Goal: Task Accomplishment & Management: Manage account settings

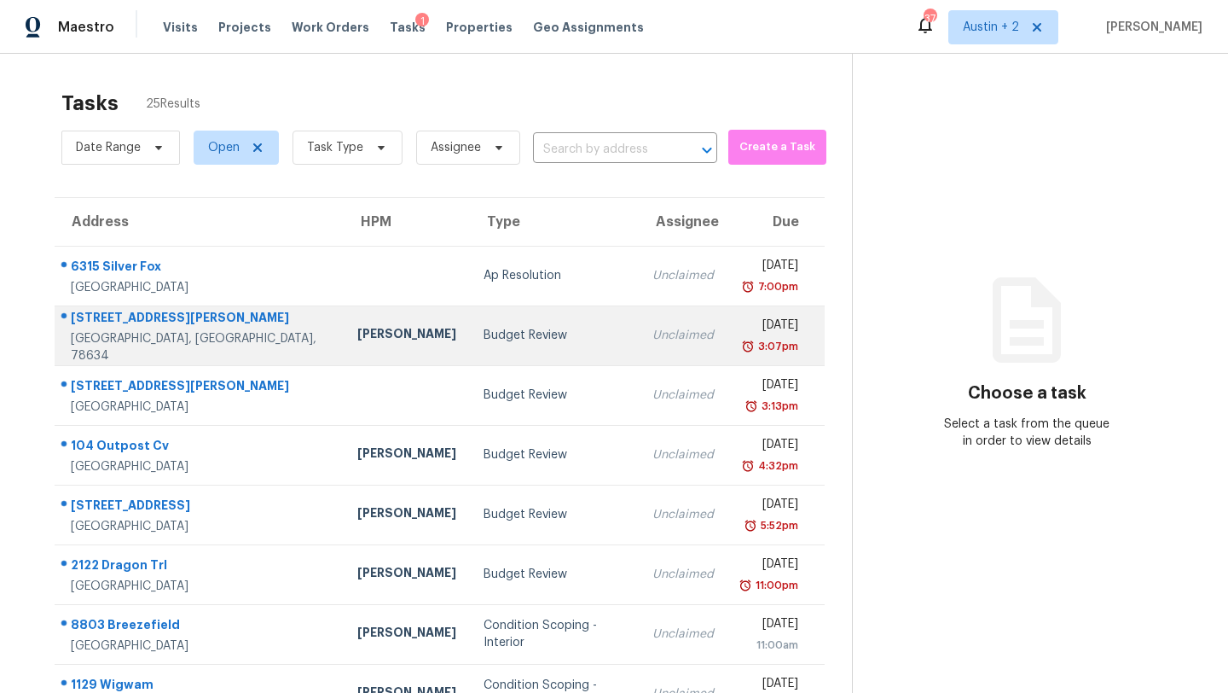
click at [470, 349] on td "Budget Review" at bounding box center [554, 335] width 169 height 60
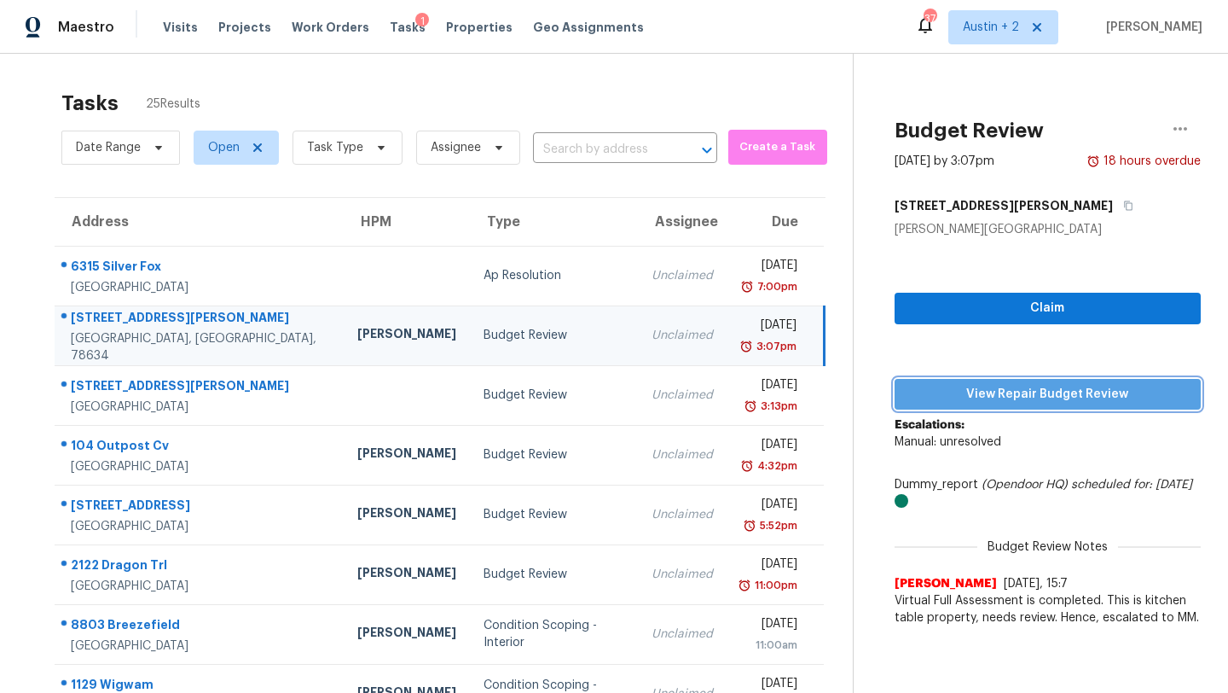
click at [990, 392] on span "View Repair Budget Review" at bounding box center [1048, 394] width 279 height 21
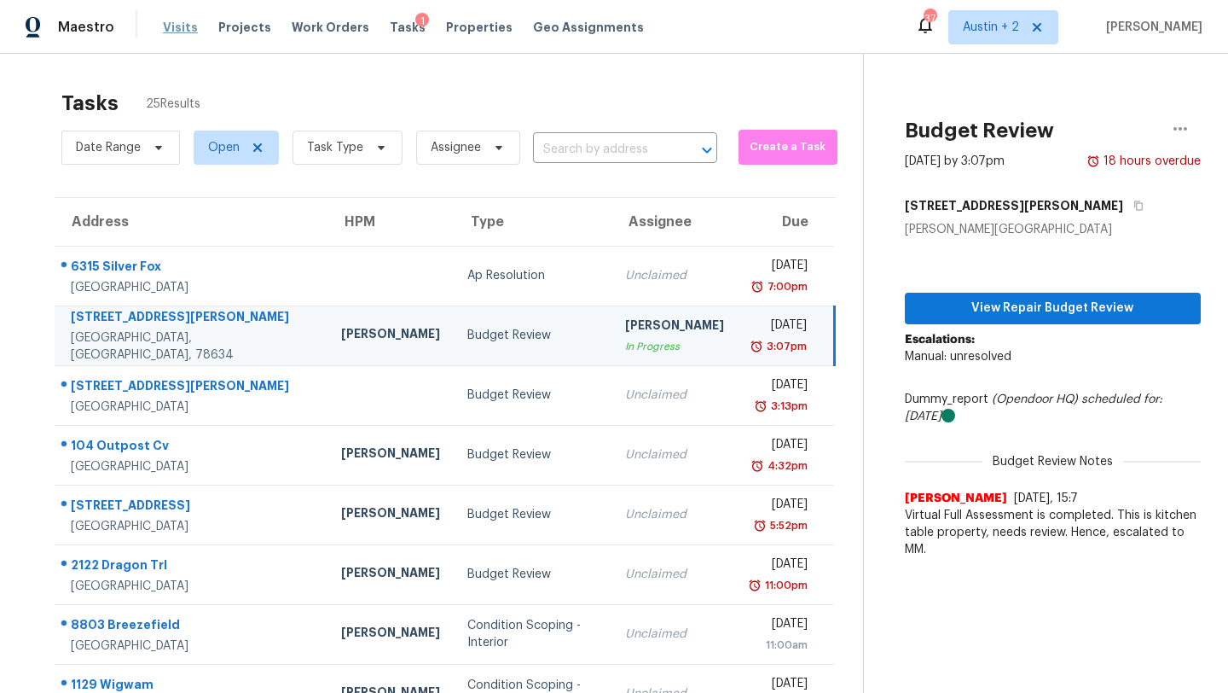
click at [175, 30] on span "Visits" at bounding box center [180, 27] width 35 height 17
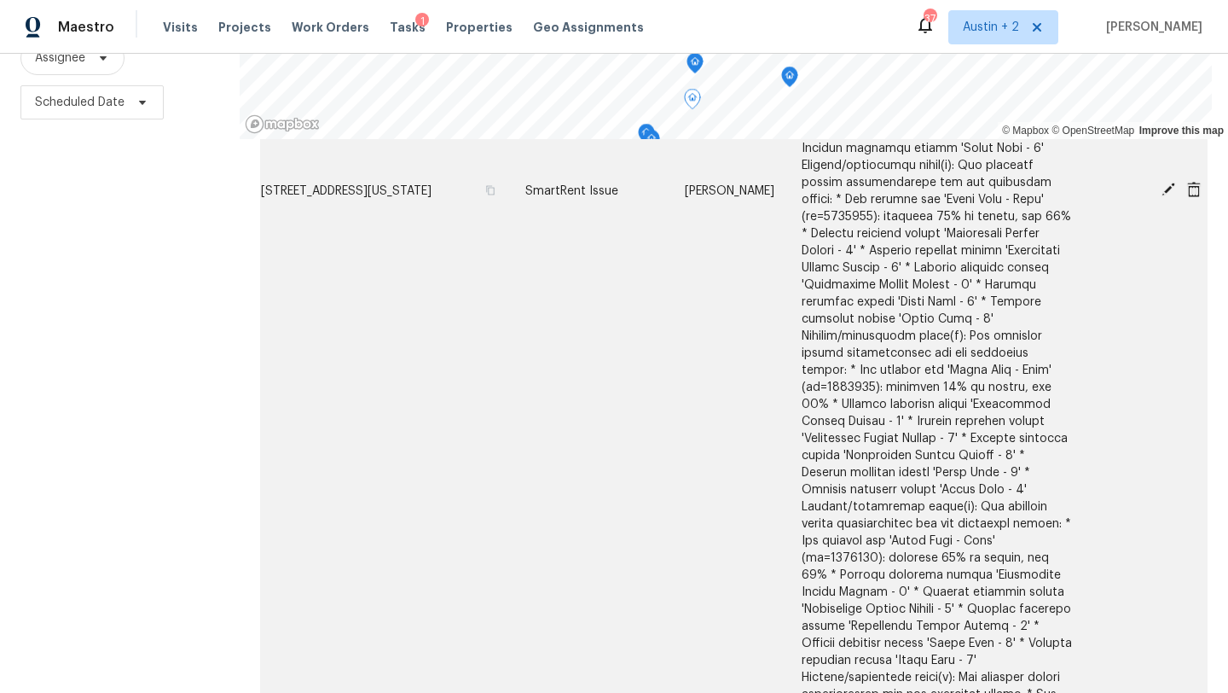
scroll to position [168, 0]
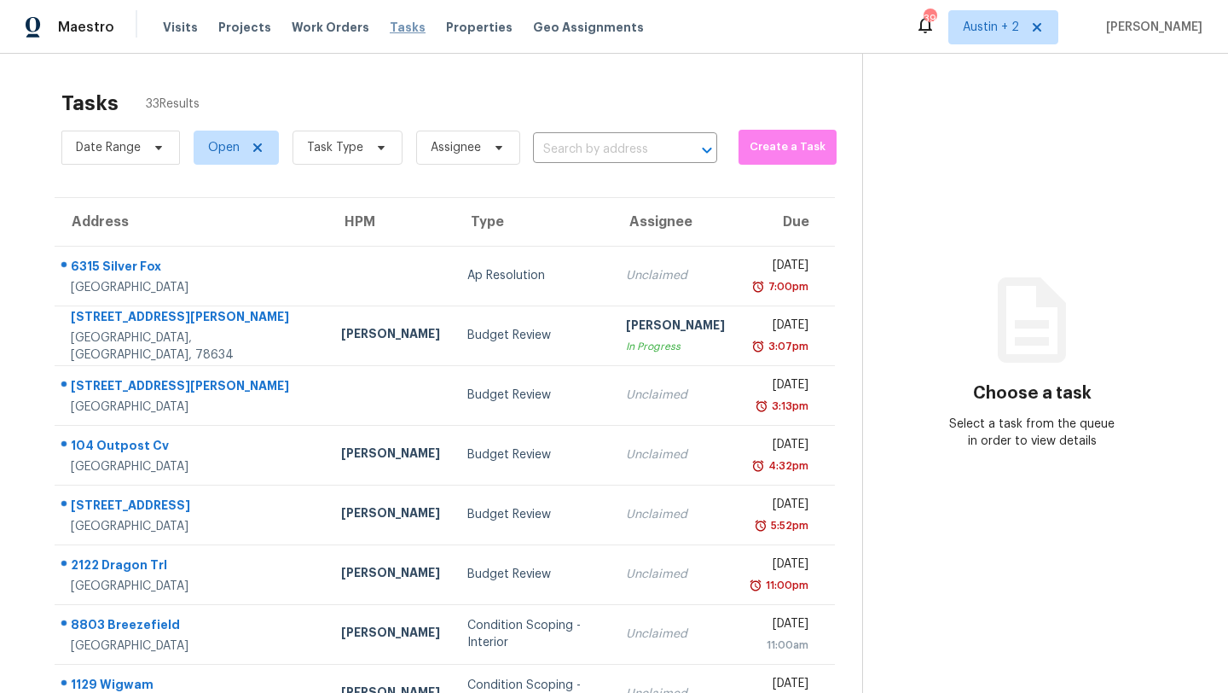
click at [390, 32] on span "Tasks" at bounding box center [408, 27] width 36 height 12
click at [390, 30] on span "Tasks" at bounding box center [408, 27] width 36 height 12
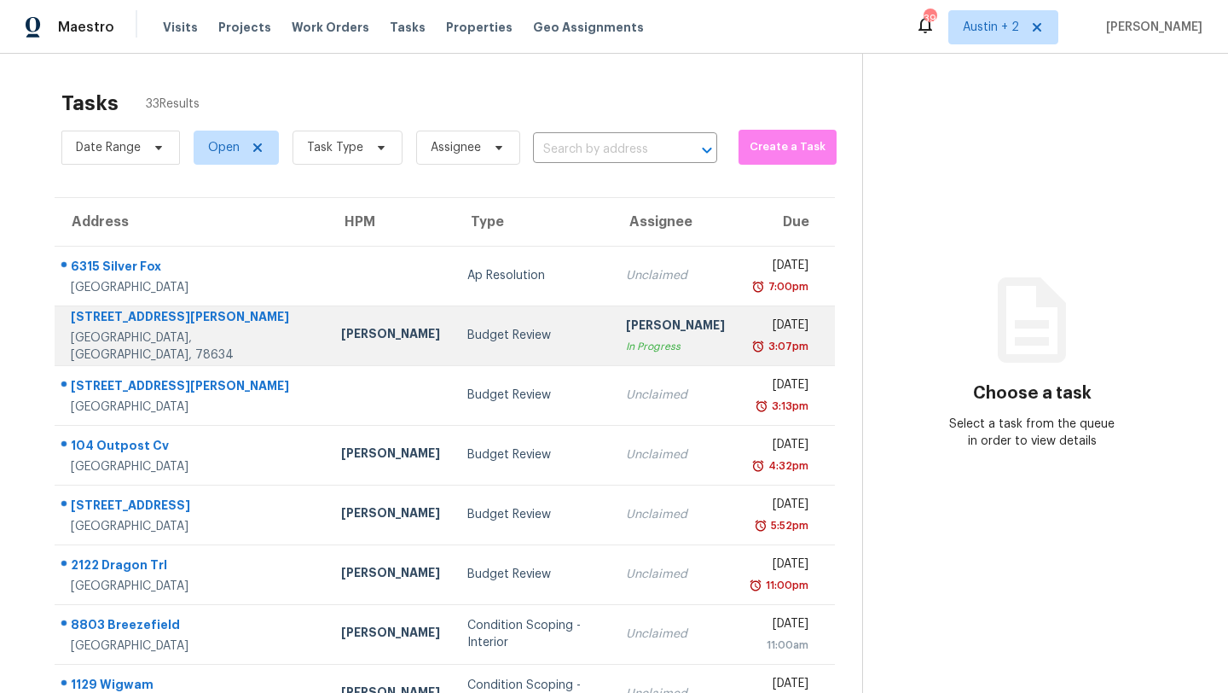
click at [467, 333] on div "Budget Review" at bounding box center [532, 335] width 131 height 17
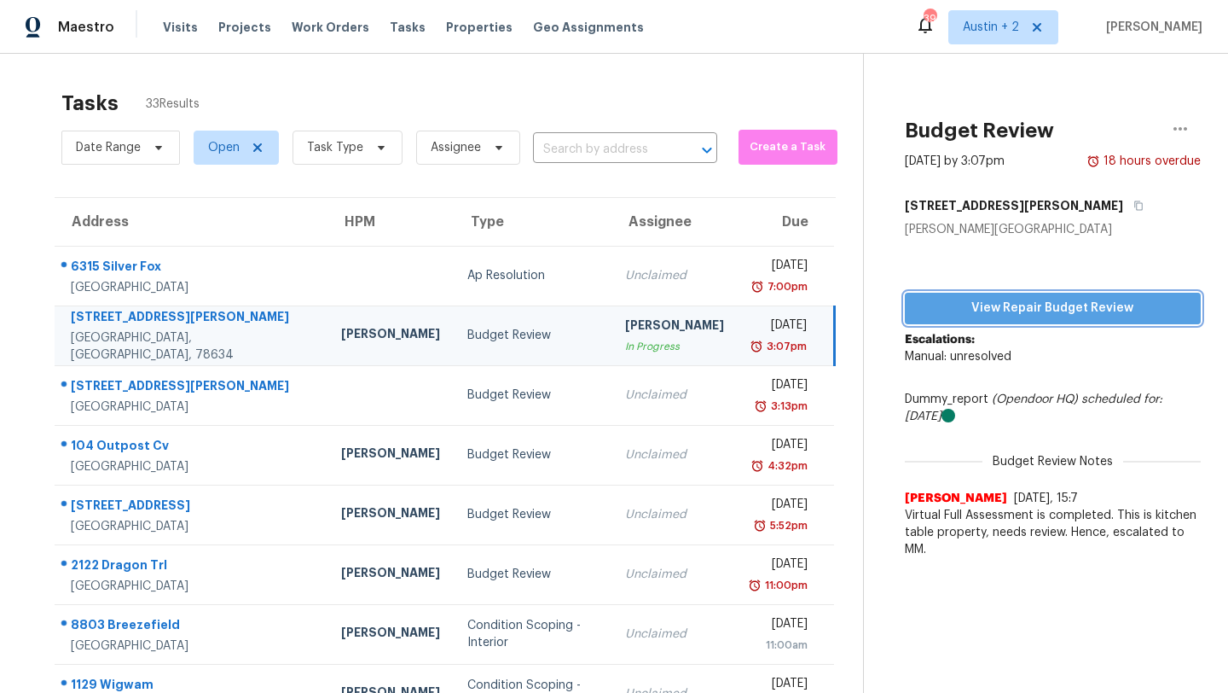
click at [978, 307] on span "View Repair Budget Review" at bounding box center [1053, 308] width 269 height 21
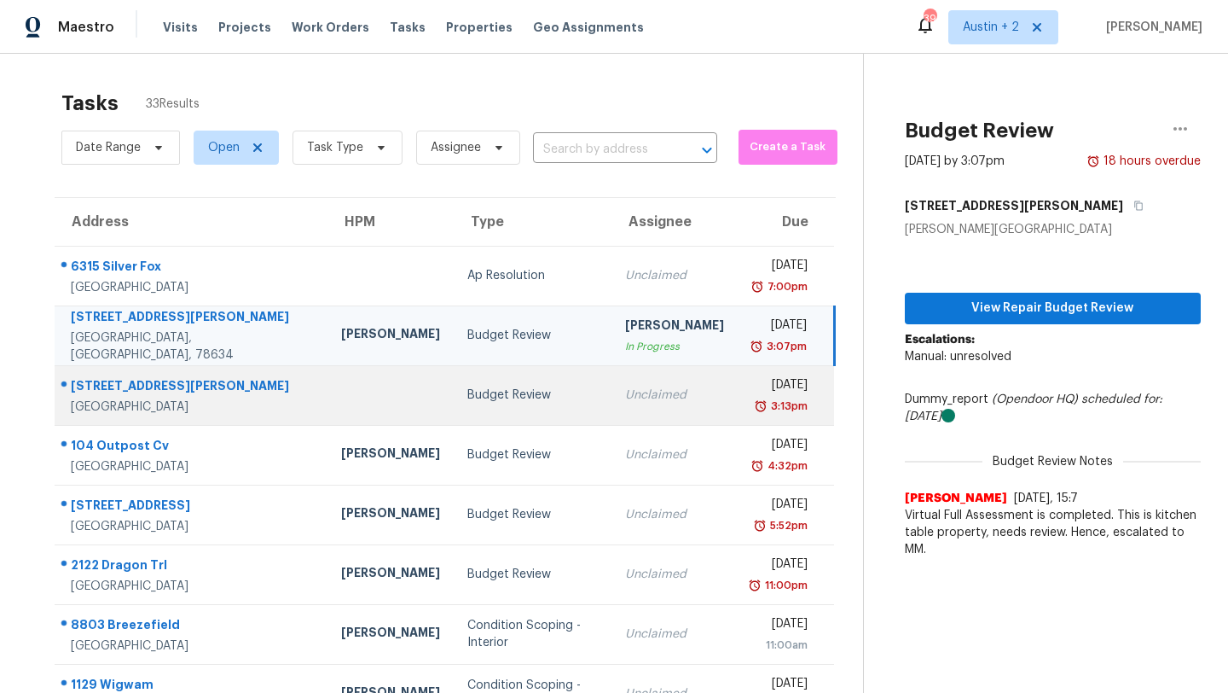
click at [454, 408] on td "Budget Review" at bounding box center [533, 395] width 159 height 60
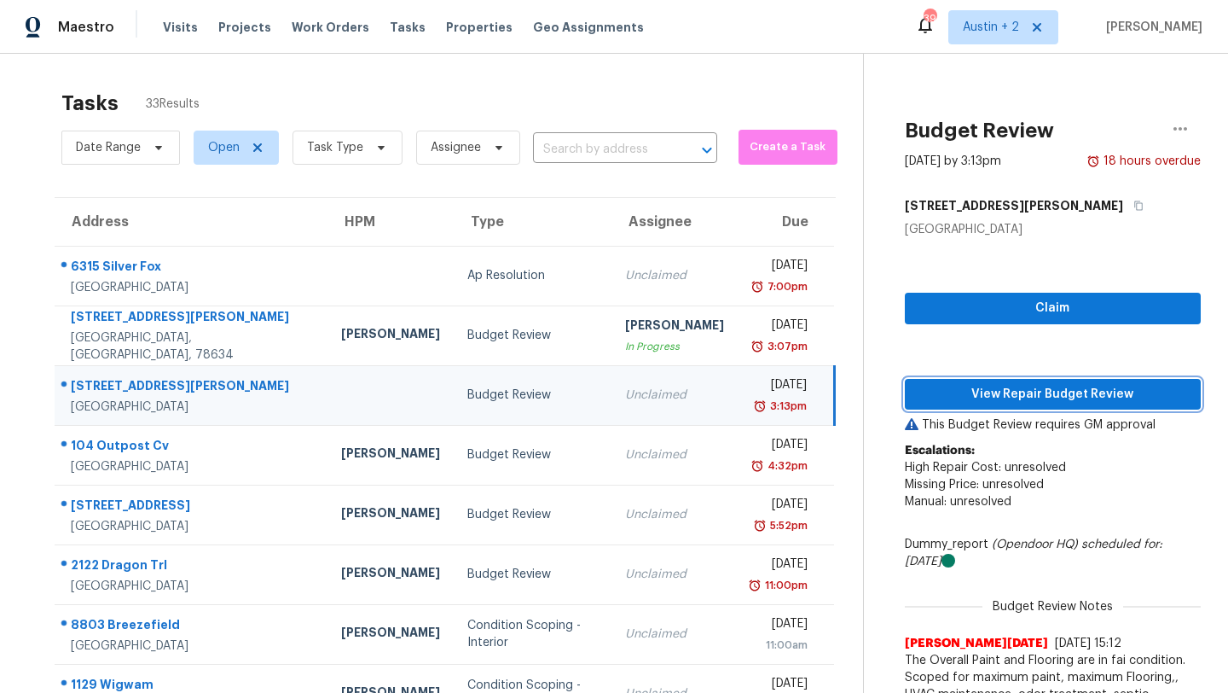
click at [1013, 388] on span "View Repair Budget Review" at bounding box center [1053, 394] width 269 height 21
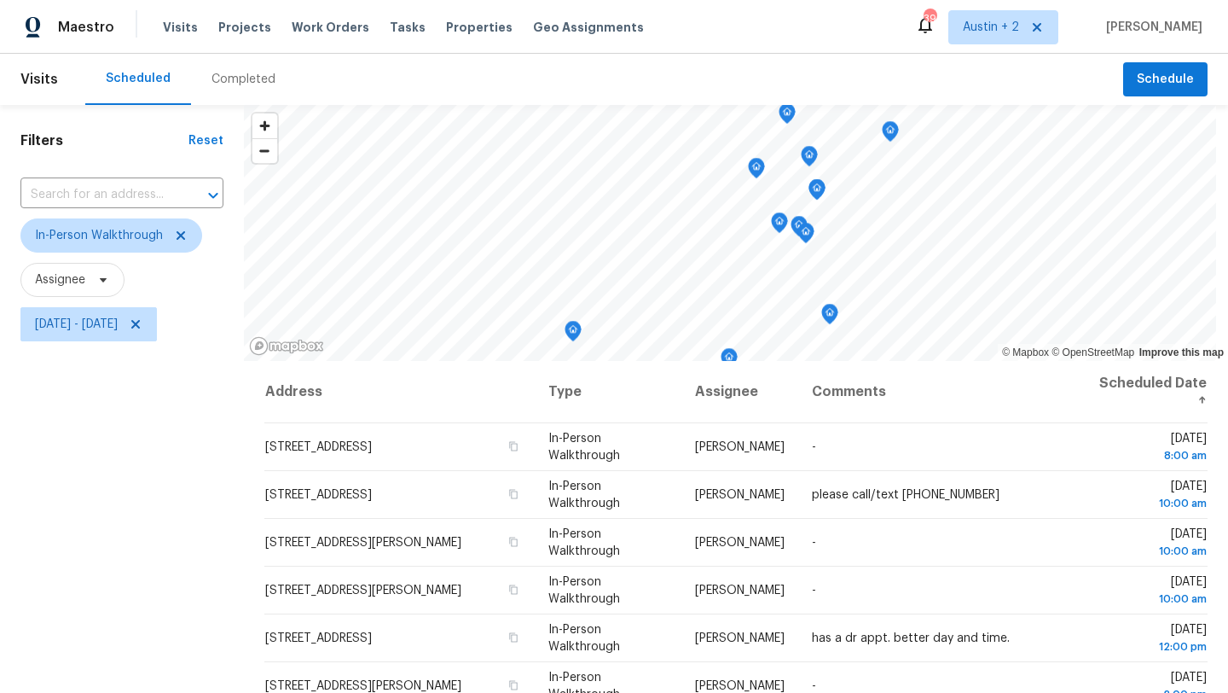
click at [178, 28] on span "Visits" at bounding box center [180, 27] width 35 height 17
click at [181, 232] on icon at bounding box center [181, 236] width 14 height 14
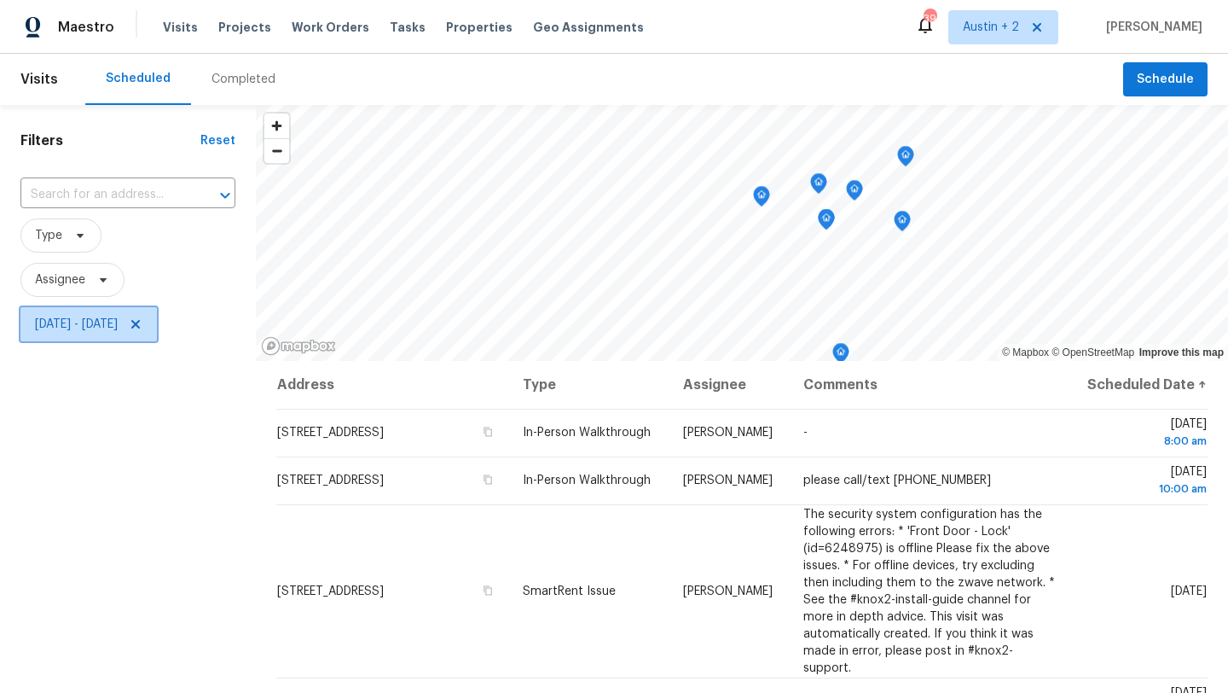
click at [142, 324] on icon at bounding box center [136, 324] width 14 height 14
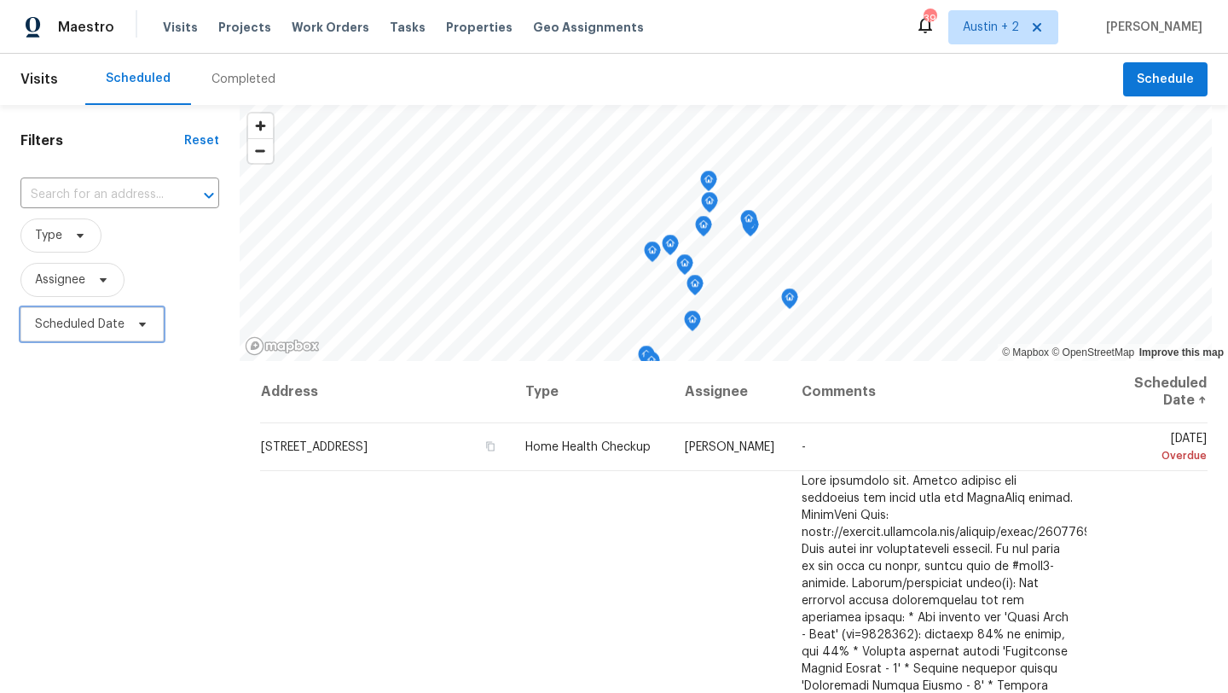
scroll to position [84, 0]
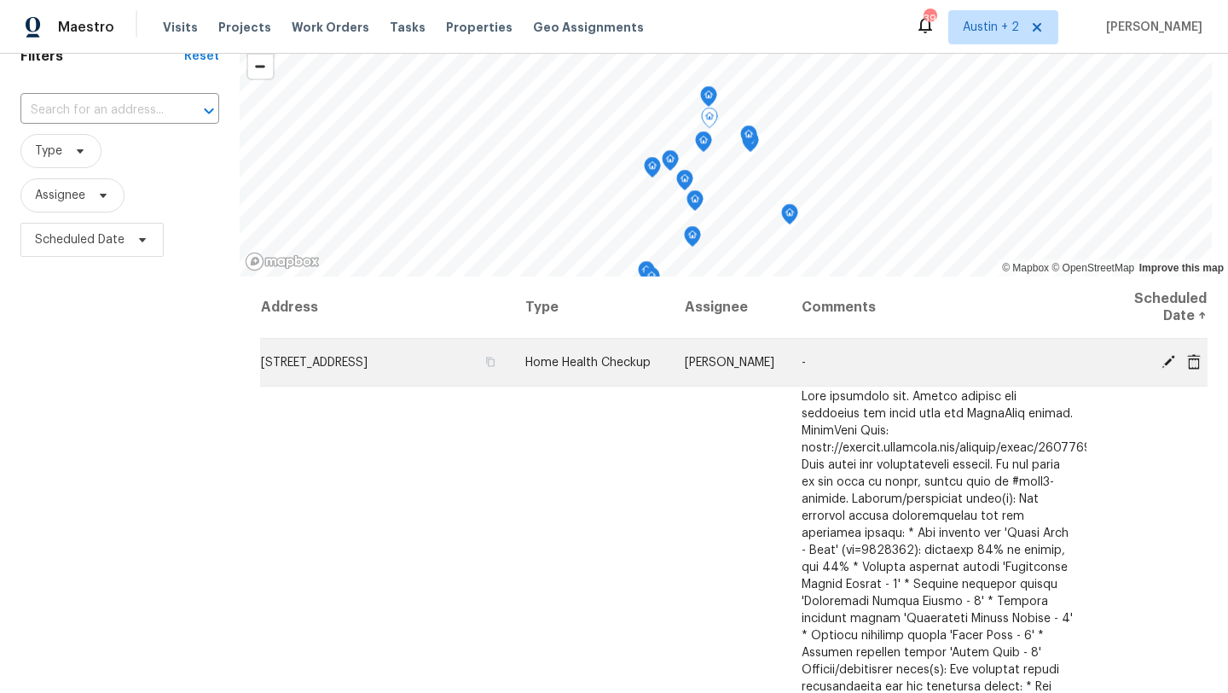
click at [1167, 359] on icon at bounding box center [1169, 361] width 14 height 14
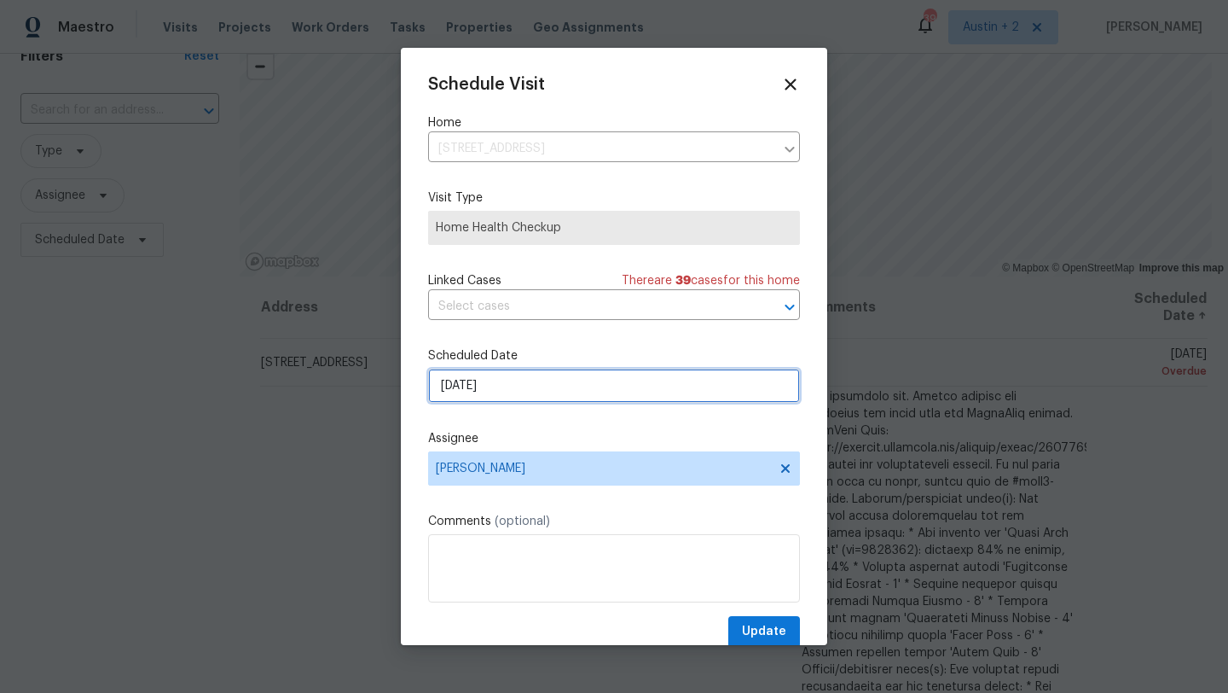
click at [496, 392] on input "[DATE]" at bounding box center [614, 386] width 372 height 34
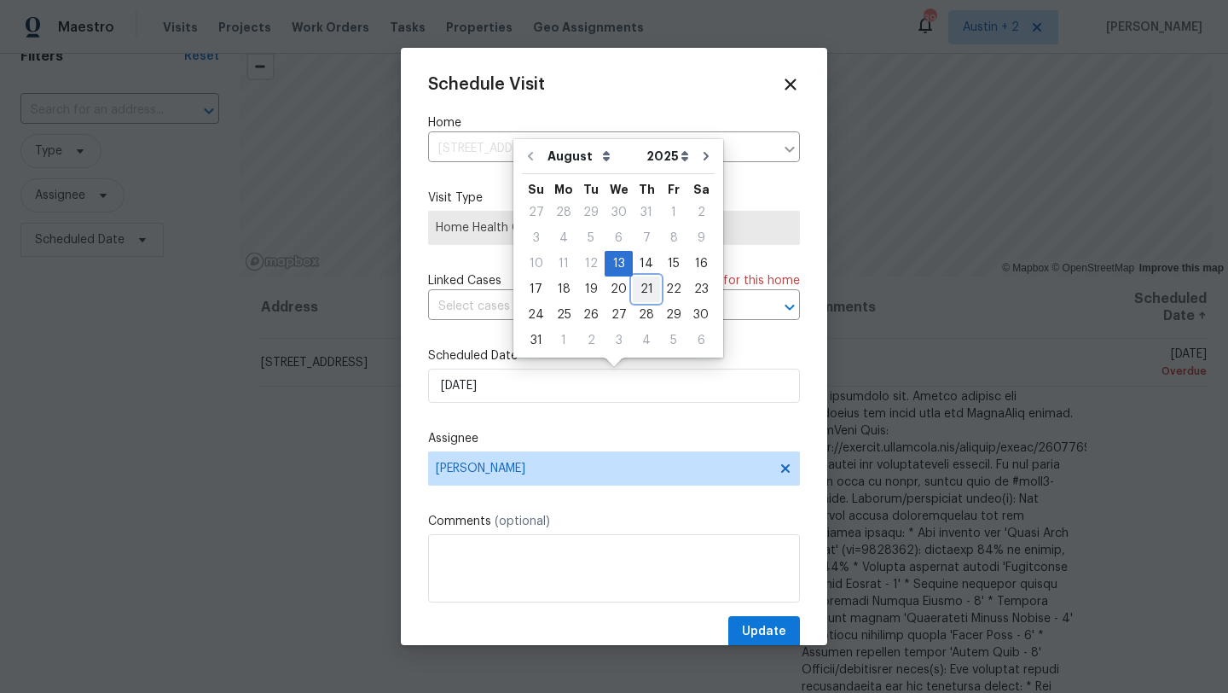
click at [641, 288] on div "21" at bounding box center [646, 289] width 27 height 24
type input "[DATE]"
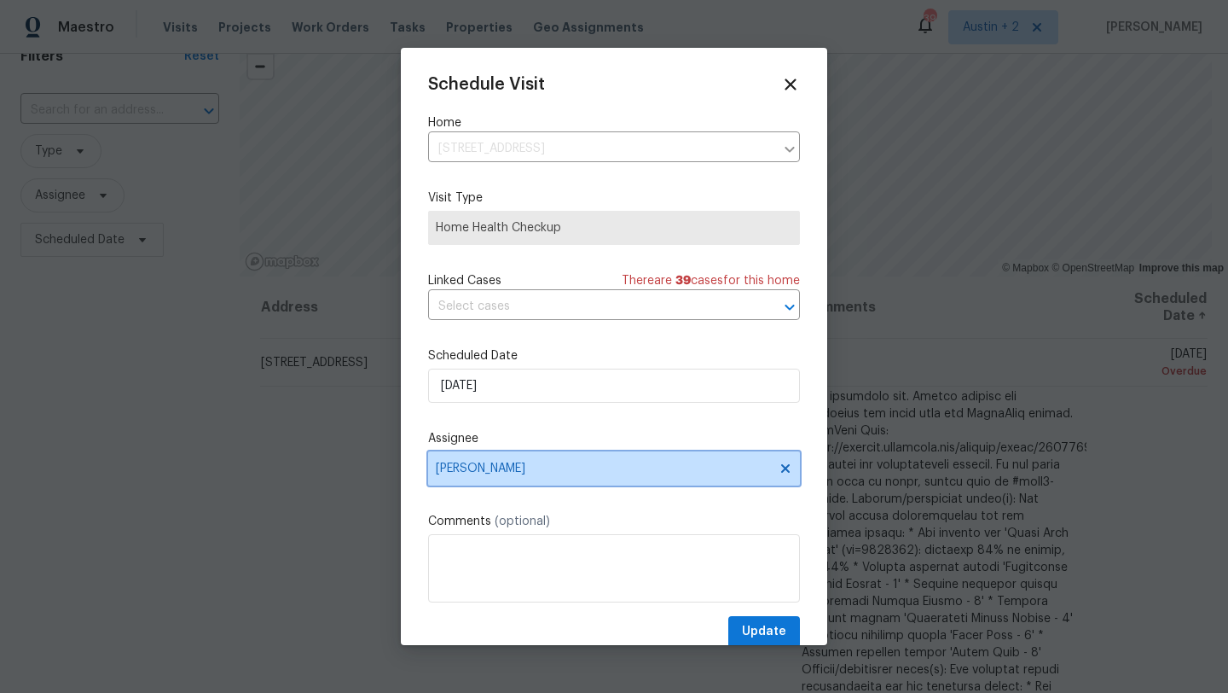
click at [533, 477] on span "[PERSON_NAME]" at bounding box center [614, 468] width 372 height 34
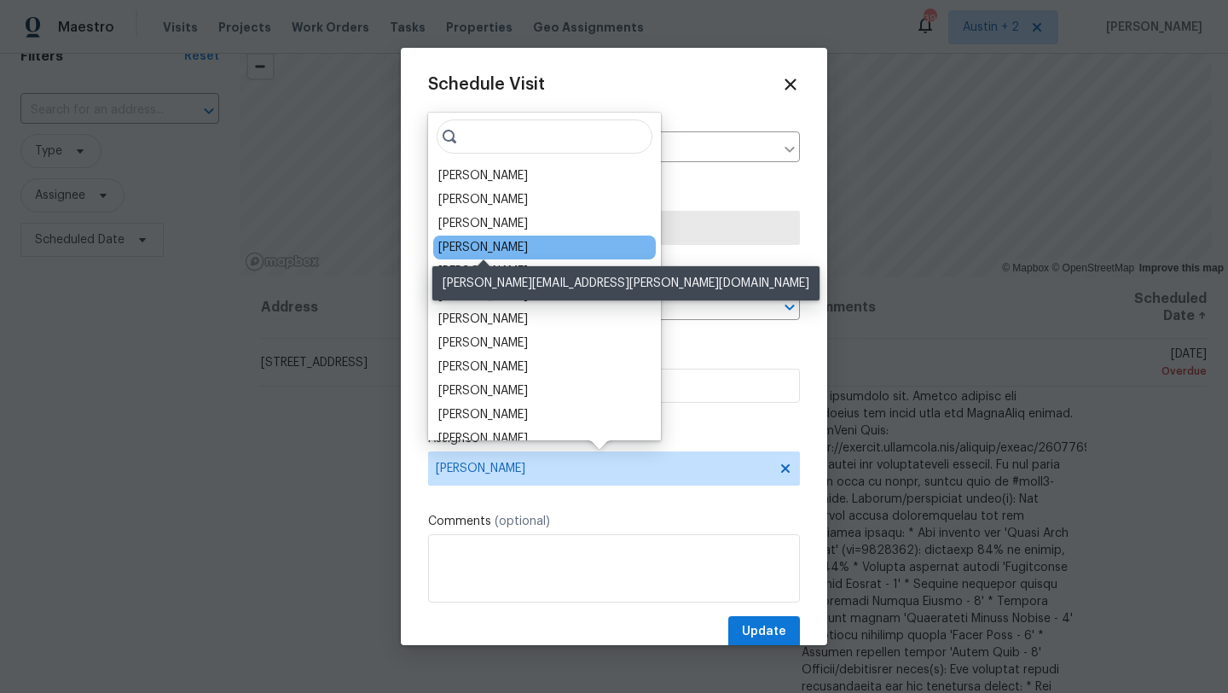
click at [509, 240] on div "[PERSON_NAME]" at bounding box center [483, 247] width 90 height 17
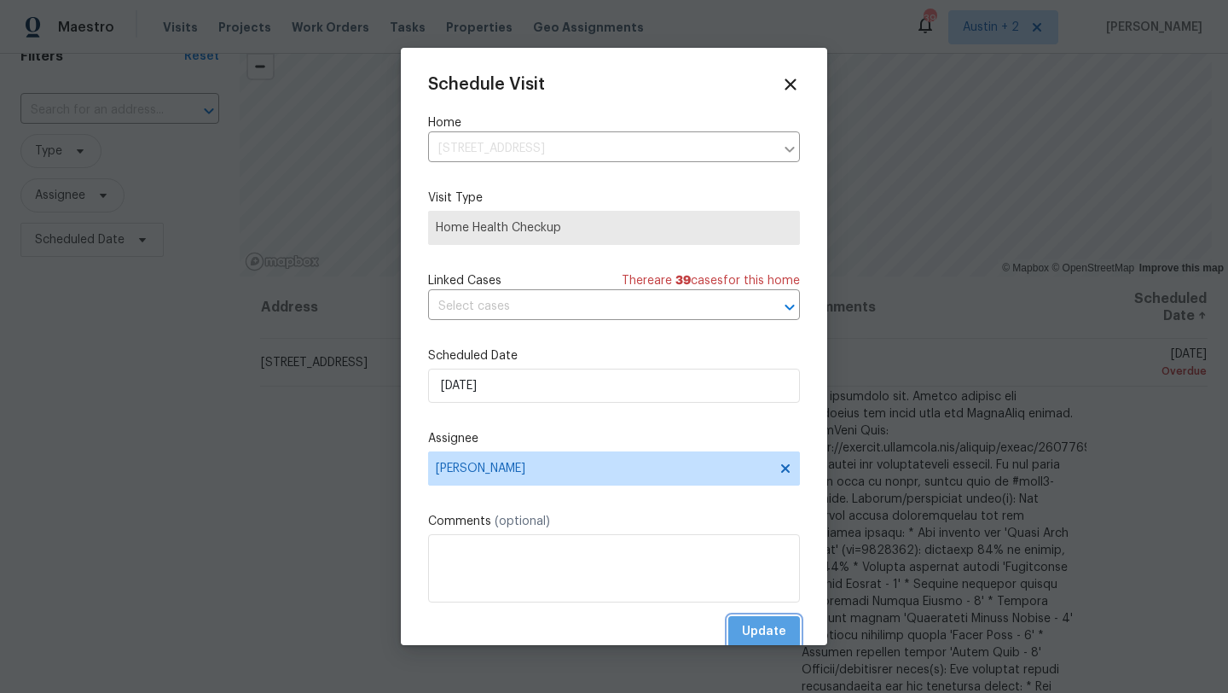
click at [773, 619] on button "Update" at bounding box center [765, 632] width 72 height 32
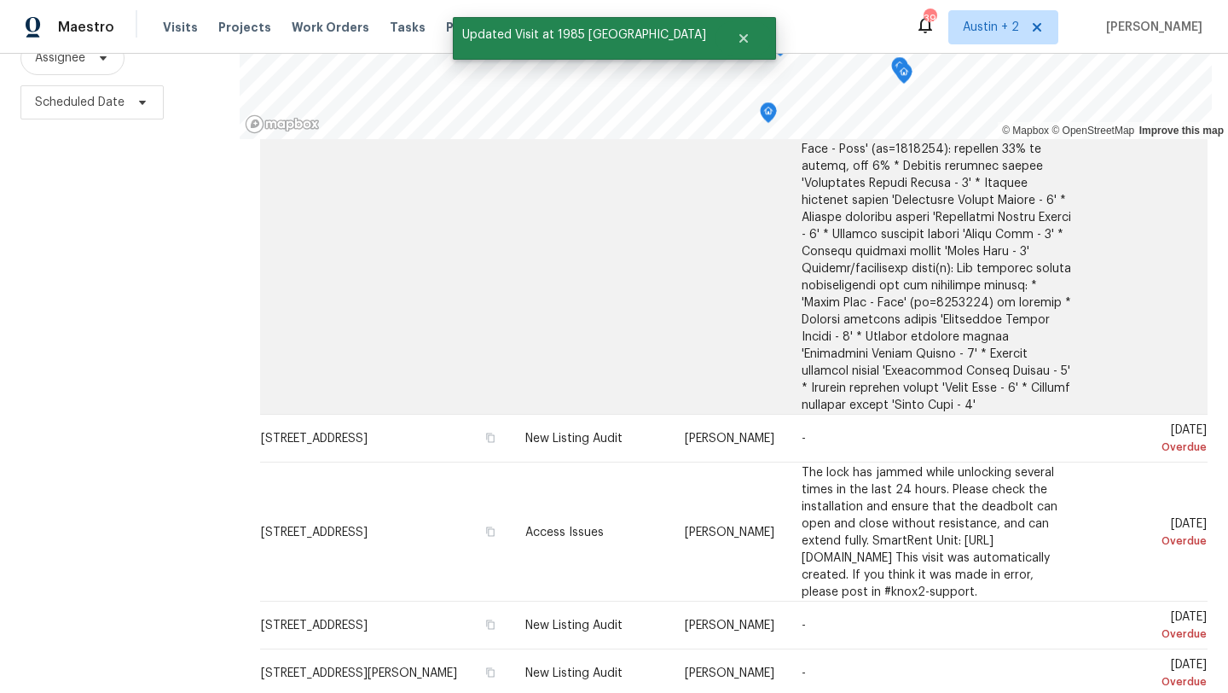
scroll to position [2044, 0]
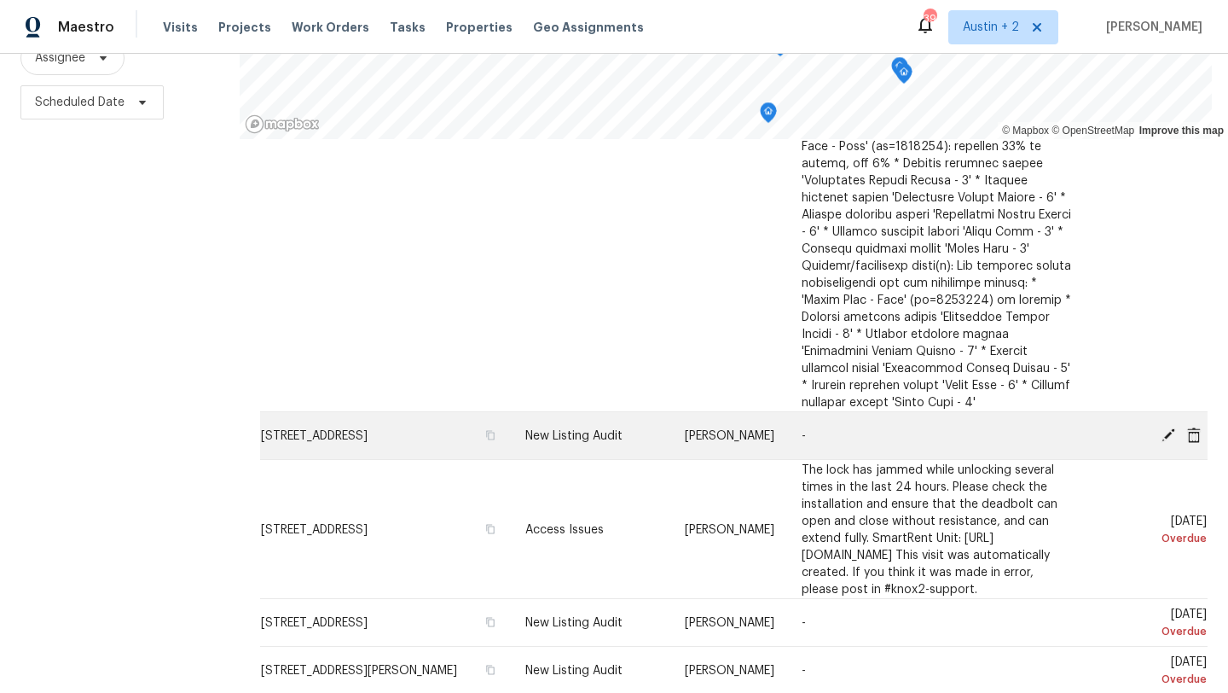
click at [1161, 427] on icon at bounding box center [1168, 434] width 15 height 15
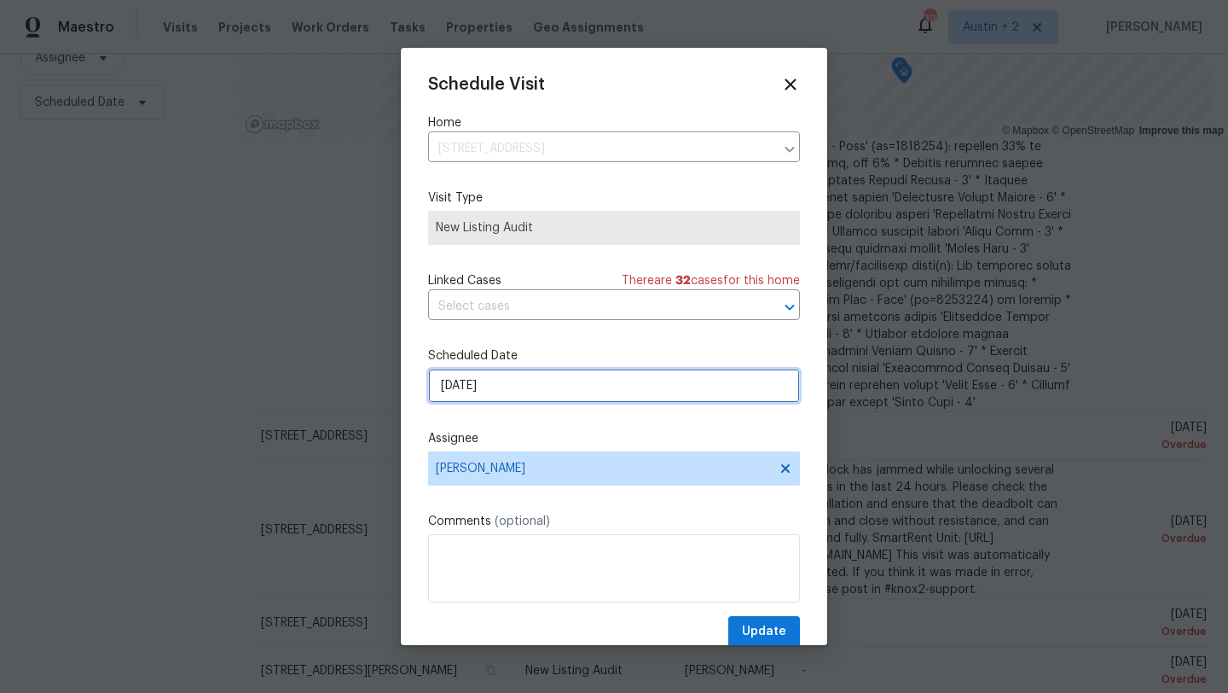
click at [472, 386] on input "[DATE]" at bounding box center [614, 386] width 372 height 34
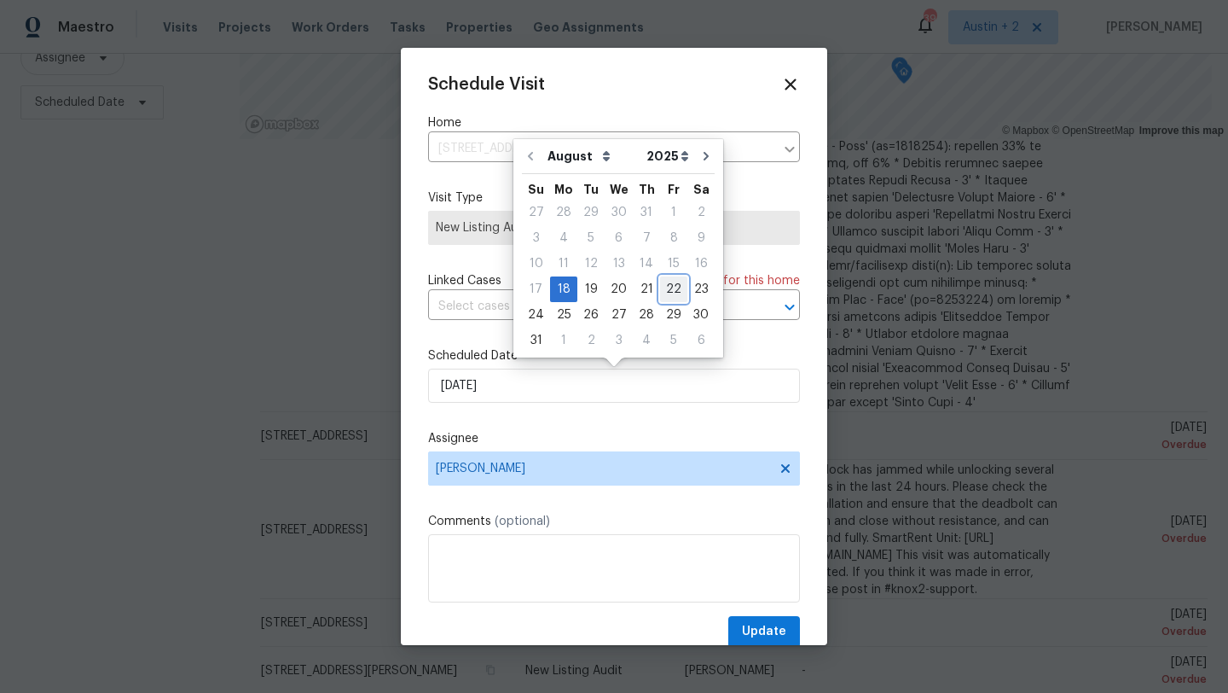
click at [666, 287] on div "22" at bounding box center [673, 289] width 27 height 24
type input "[DATE]"
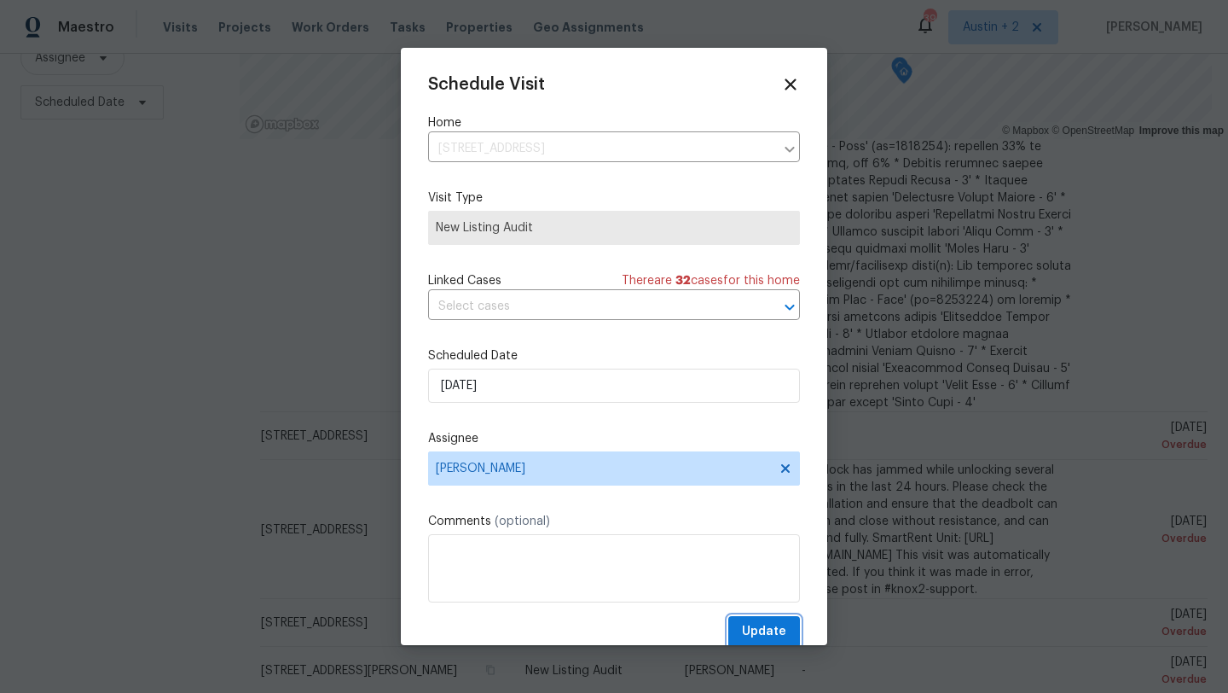
click at [774, 635] on span "Update" at bounding box center [764, 631] width 44 height 21
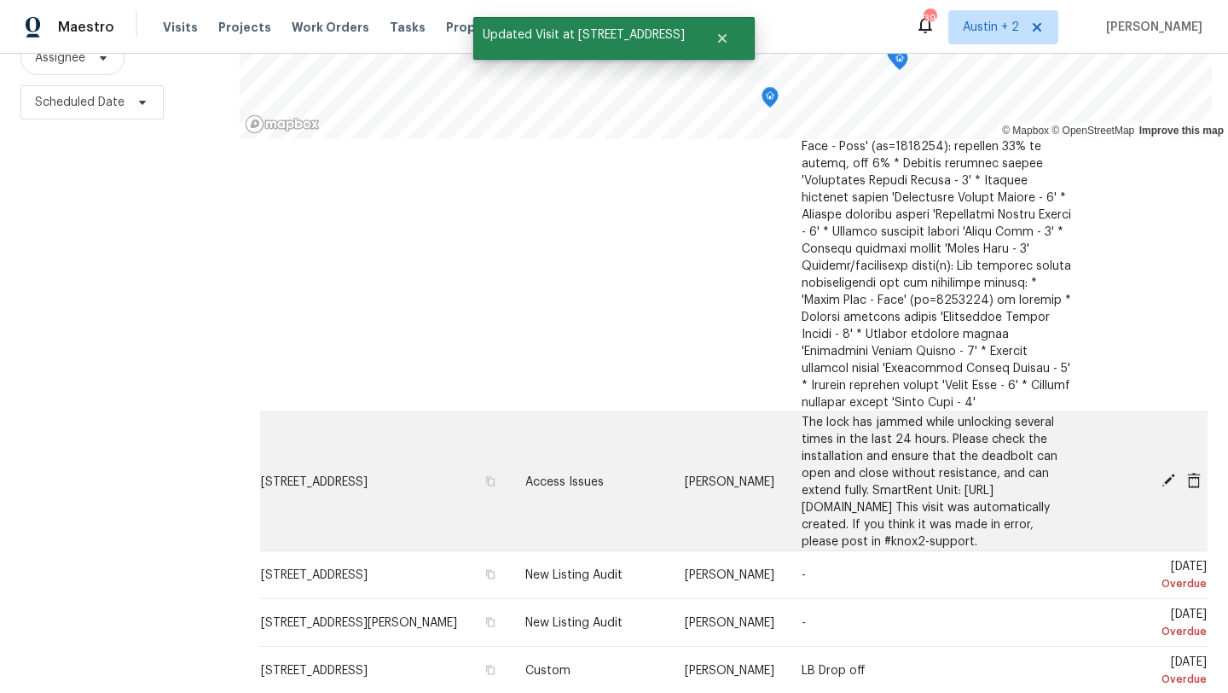
click at [1169, 473] on icon at bounding box center [1169, 480] width 14 height 14
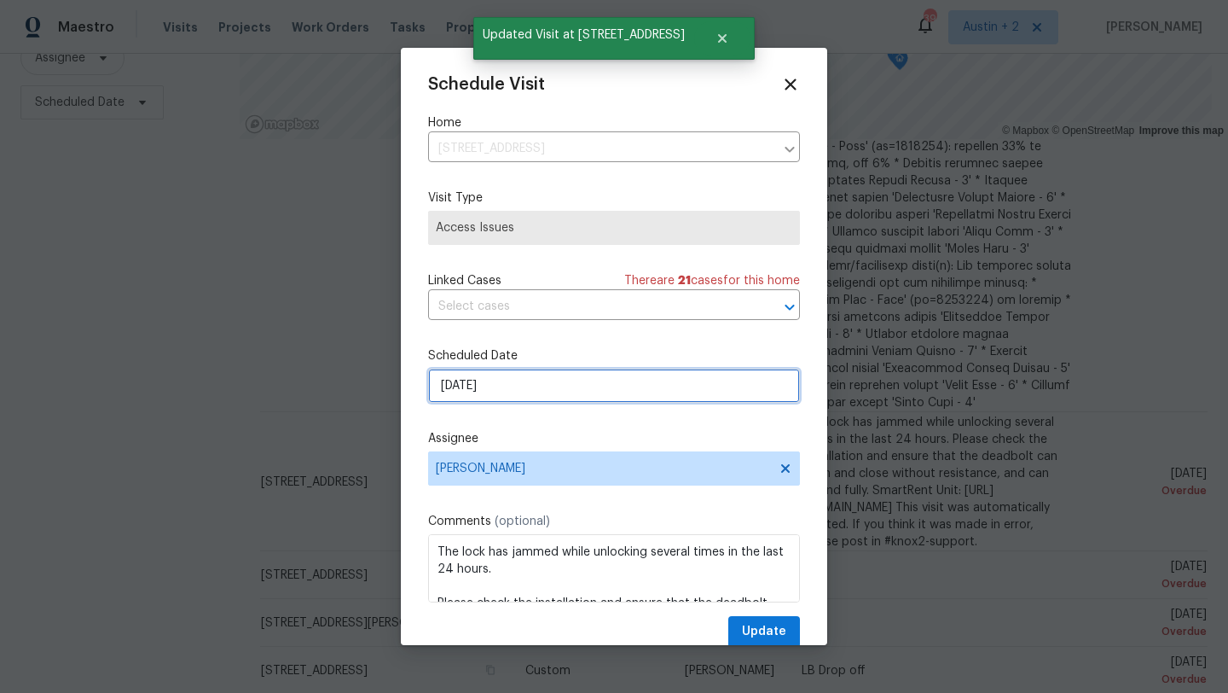
click at [531, 380] on input "[DATE]" at bounding box center [614, 386] width 372 height 34
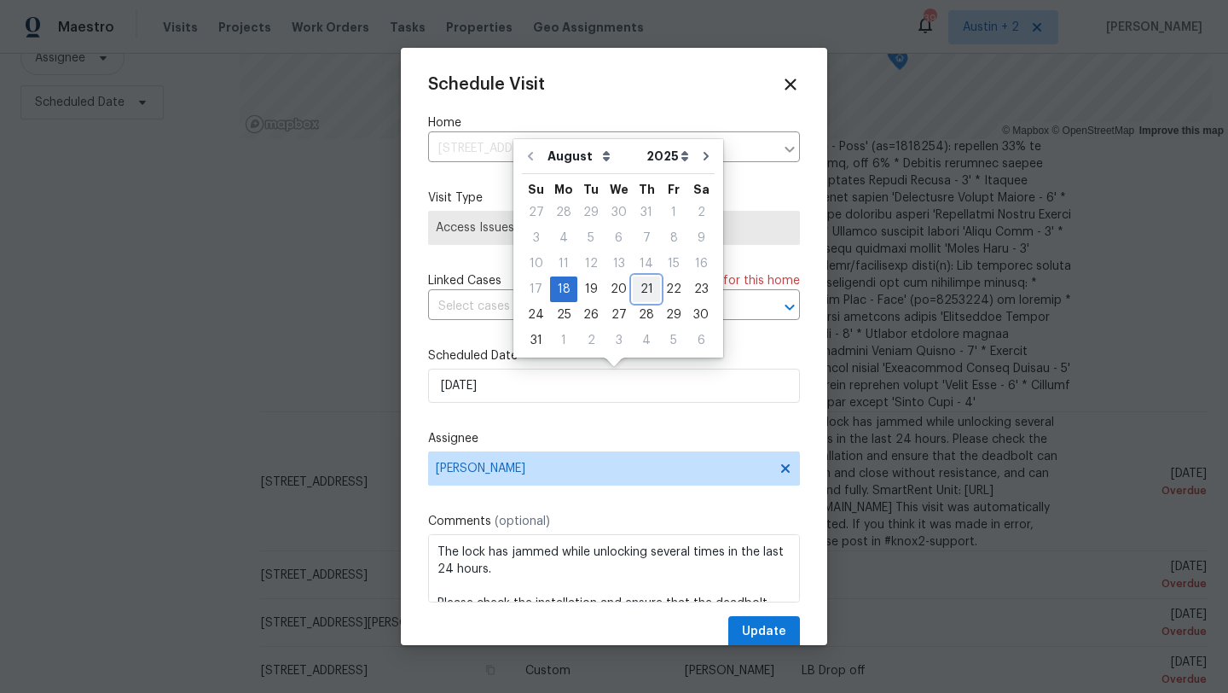
click at [636, 287] on div "21" at bounding box center [646, 289] width 27 height 24
type input "[DATE]"
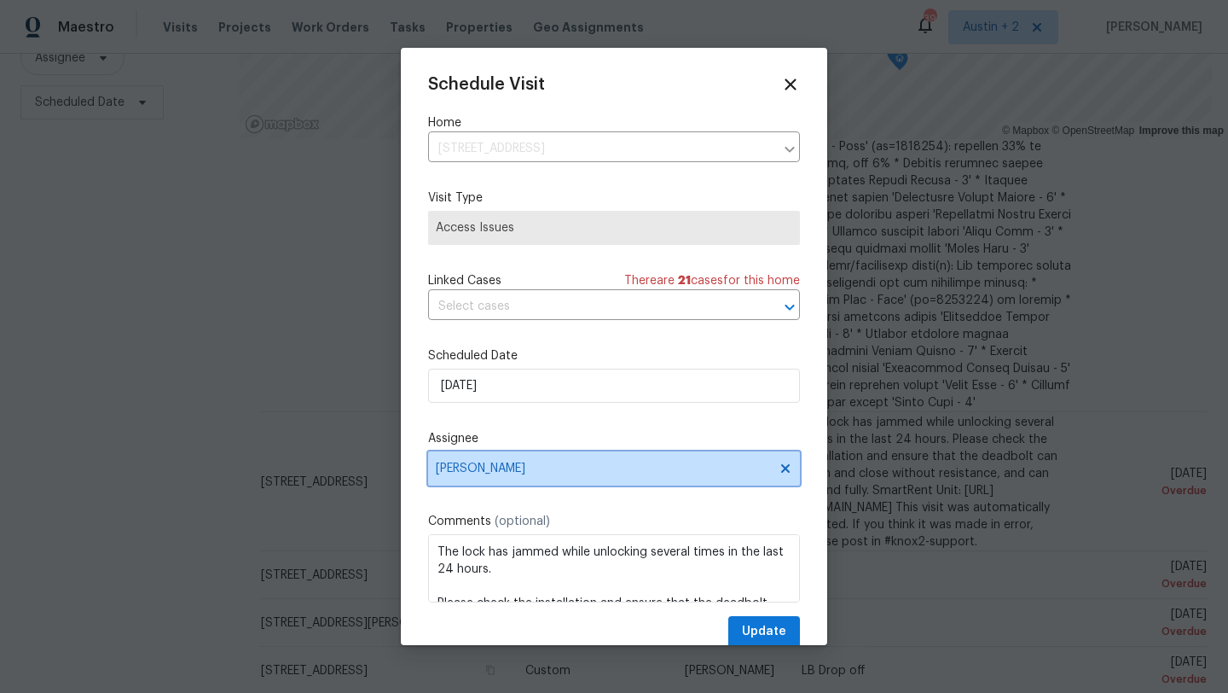
click at [522, 467] on span "[PERSON_NAME]" at bounding box center [603, 469] width 334 height 14
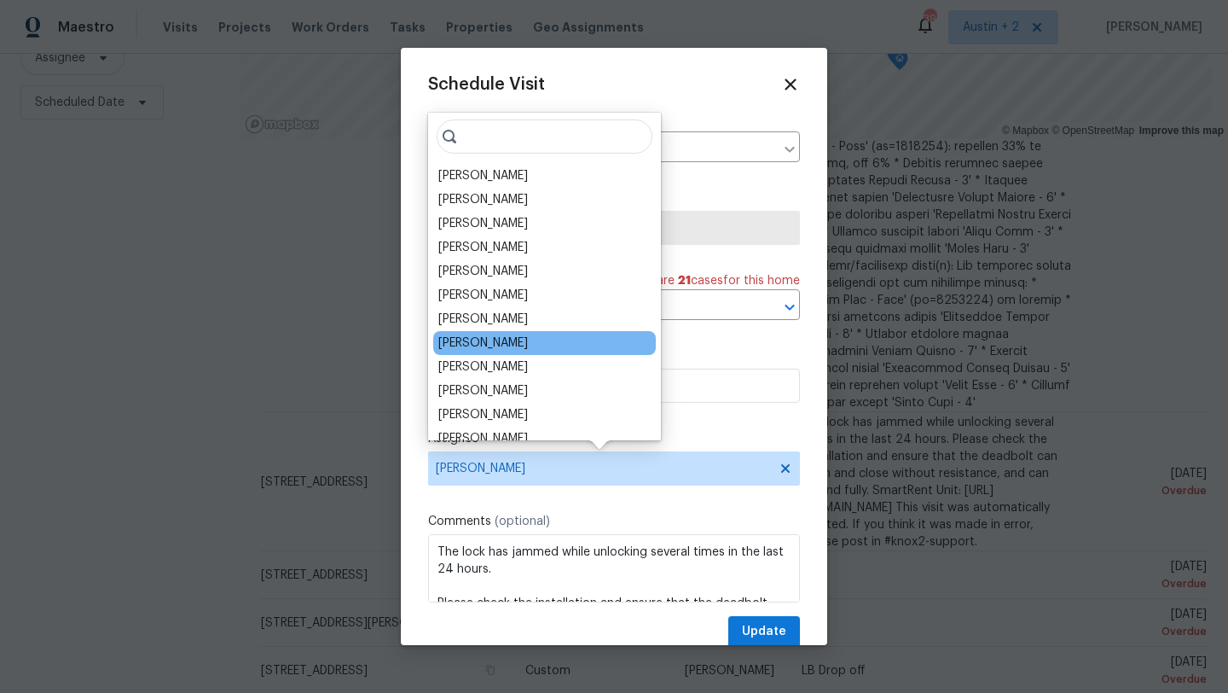
click at [506, 345] on div "[PERSON_NAME]" at bounding box center [483, 342] width 90 height 17
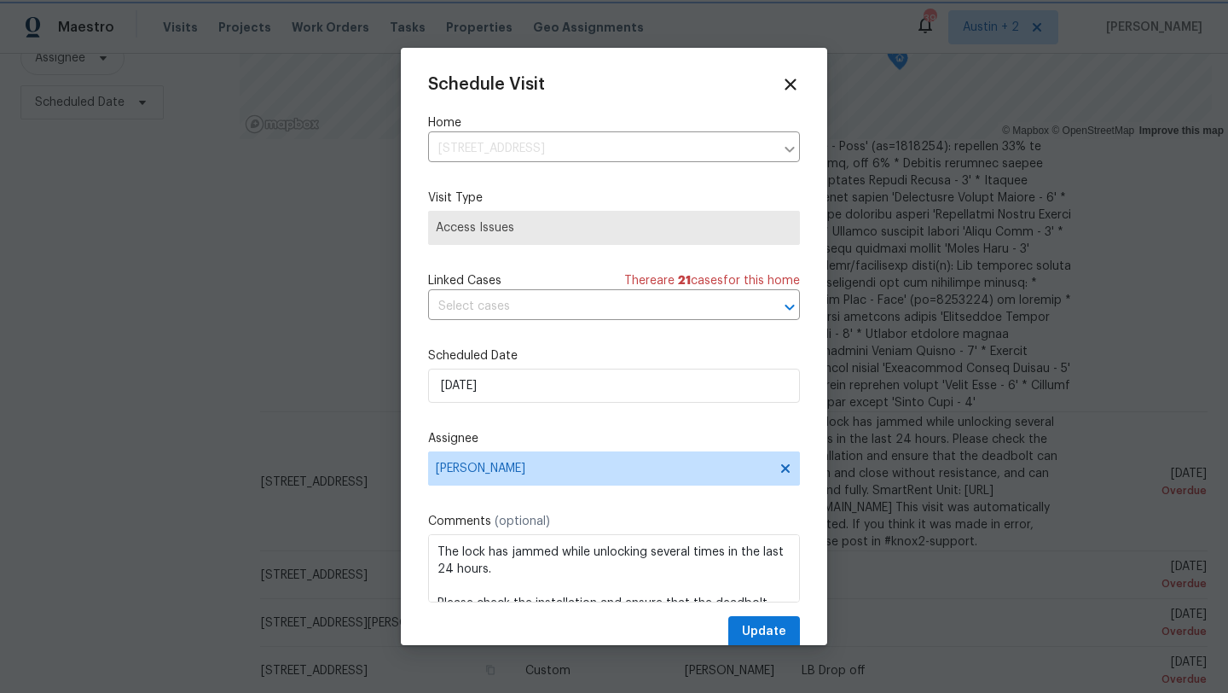
click at [774, 647] on div at bounding box center [614, 346] width 1228 height 693
click at [774, 621] on button "Update" at bounding box center [765, 632] width 72 height 32
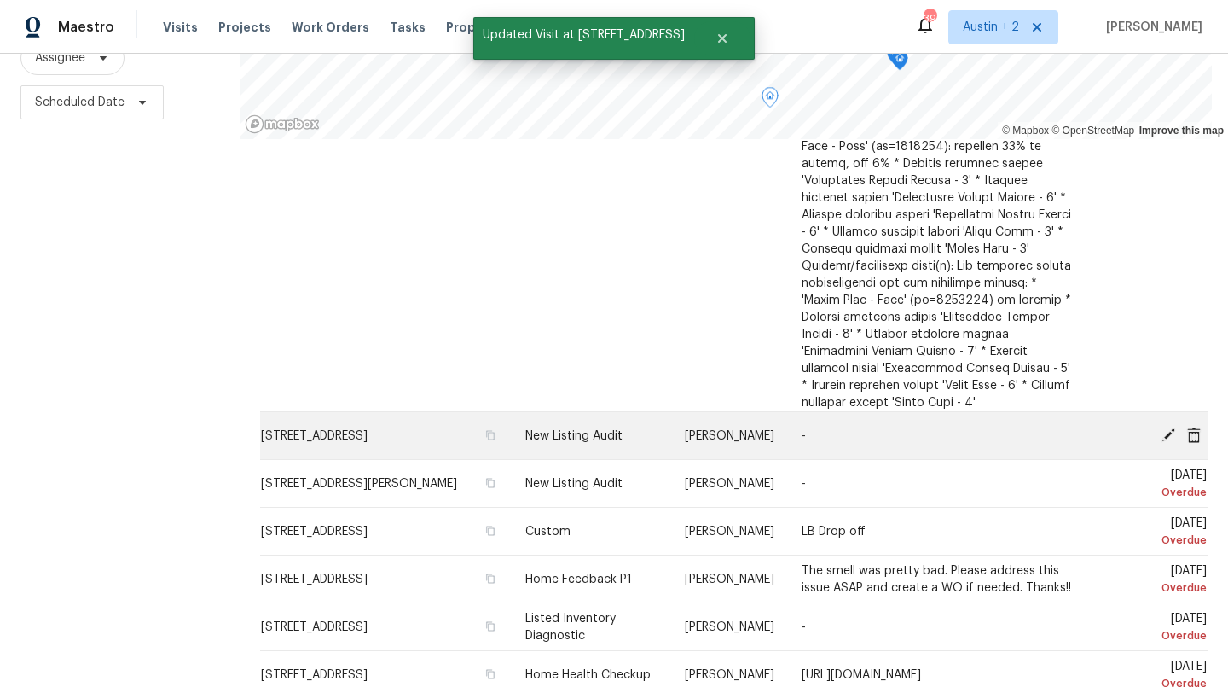
click at [1165, 427] on icon at bounding box center [1169, 434] width 14 height 14
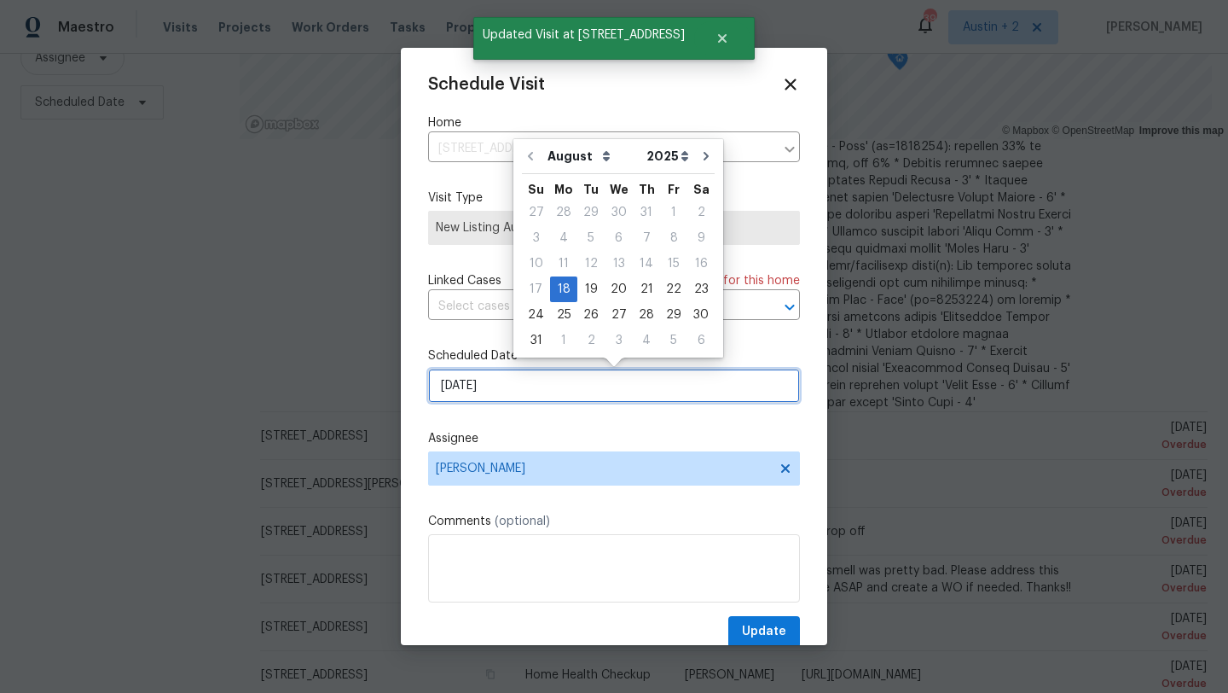
click at [585, 395] on input "[DATE]" at bounding box center [614, 386] width 372 height 34
click at [621, 290] on div "20" at bounding box center [619, 289] width 28 height 24
type input "[DATE]"
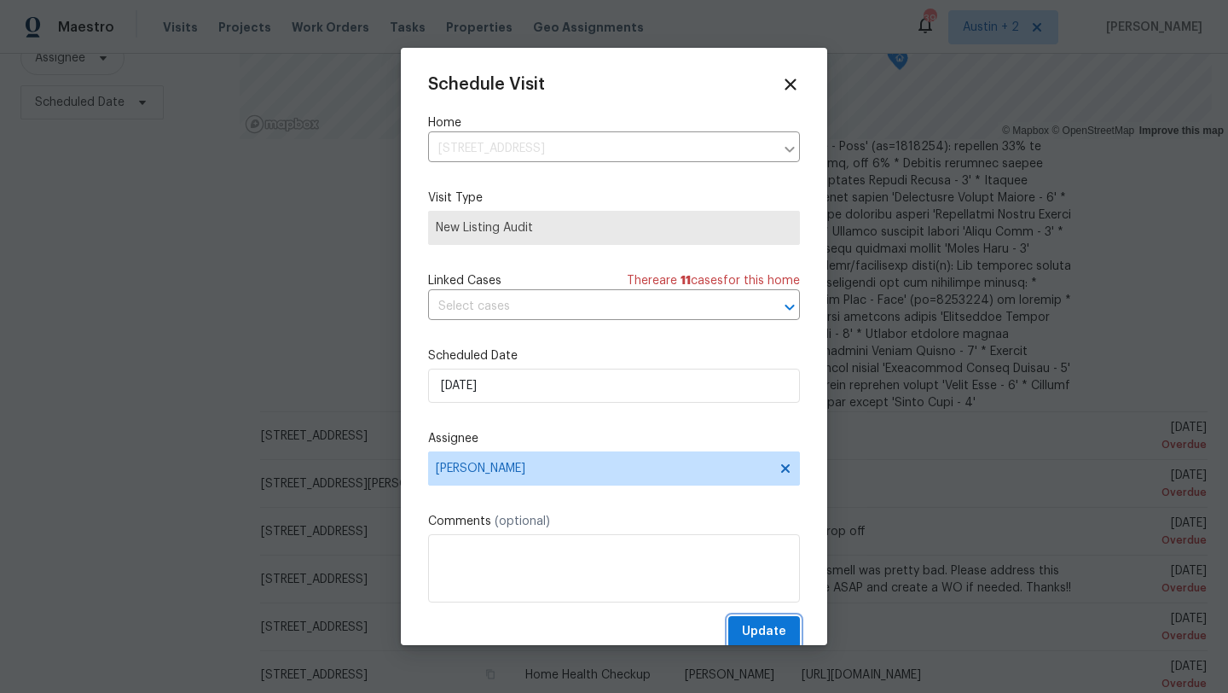
click at [755, 636] on span "Update" at bounding box center [764, 631] width 44 height 21
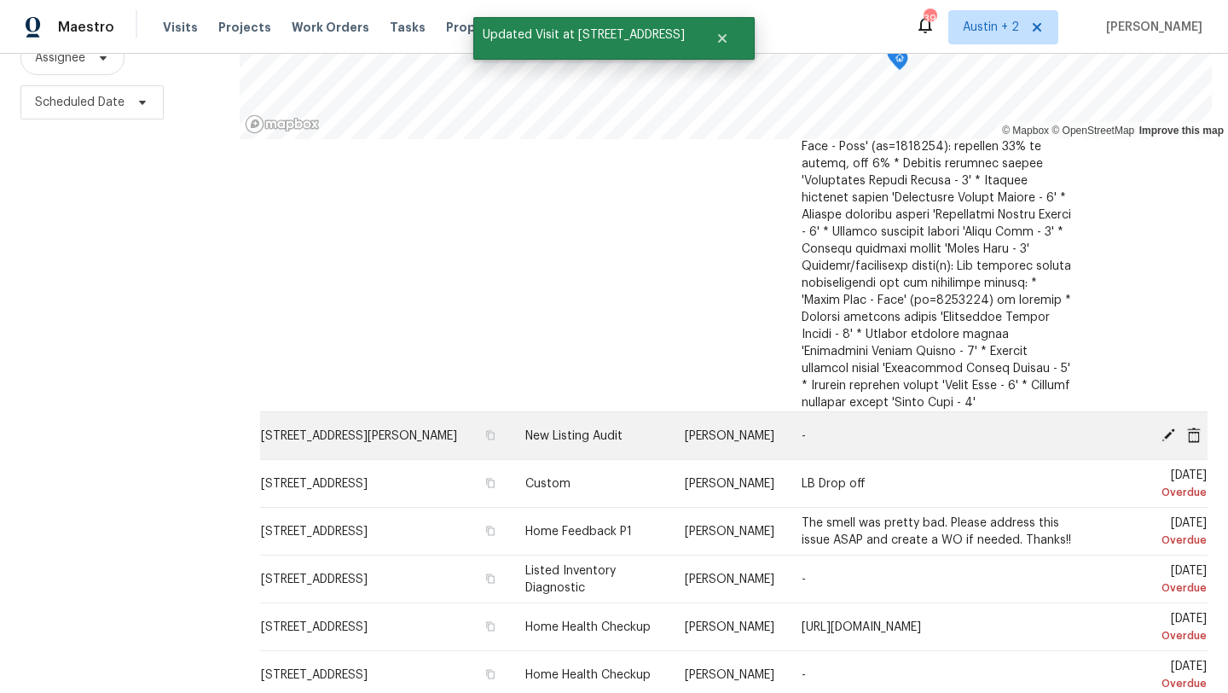
click at [1169, 427] on icon at bounding box center [1169, 434] width 14 height 14
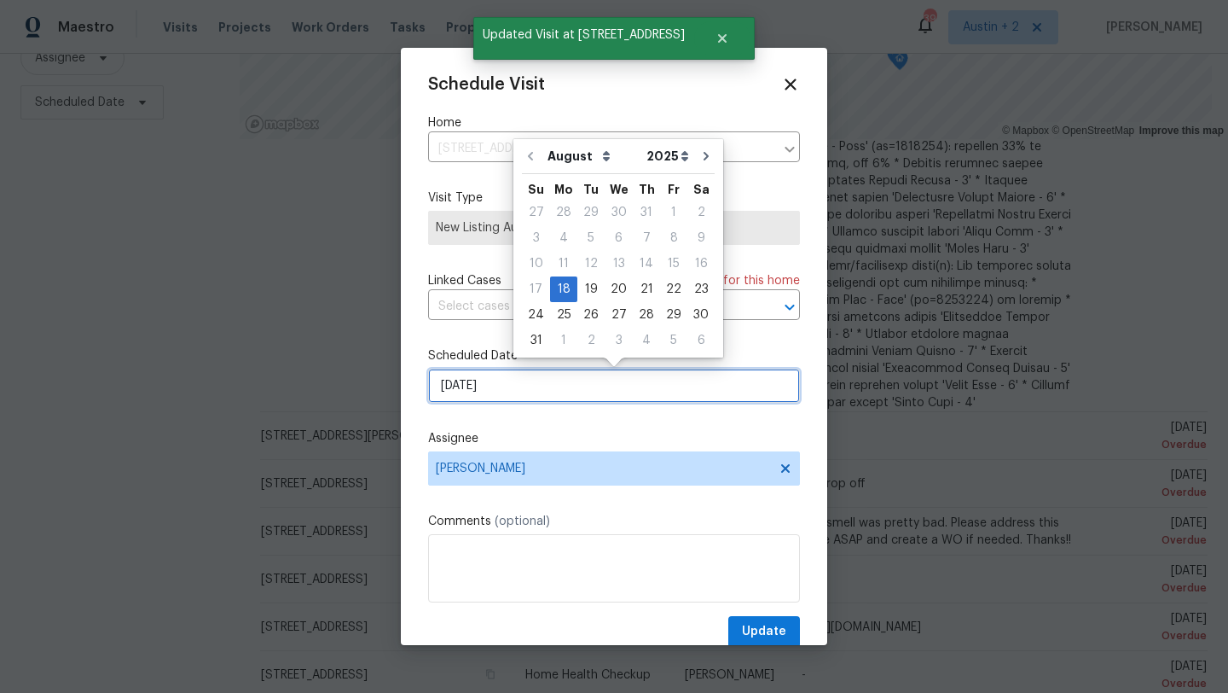
click at [566, 382] on input "[DATE]" at bounding box center [614, 386] width 372 height 34
click at [642, 287] on div "21" at bounding box center [646, 289] width 27 height 24
type input "[DATE]"
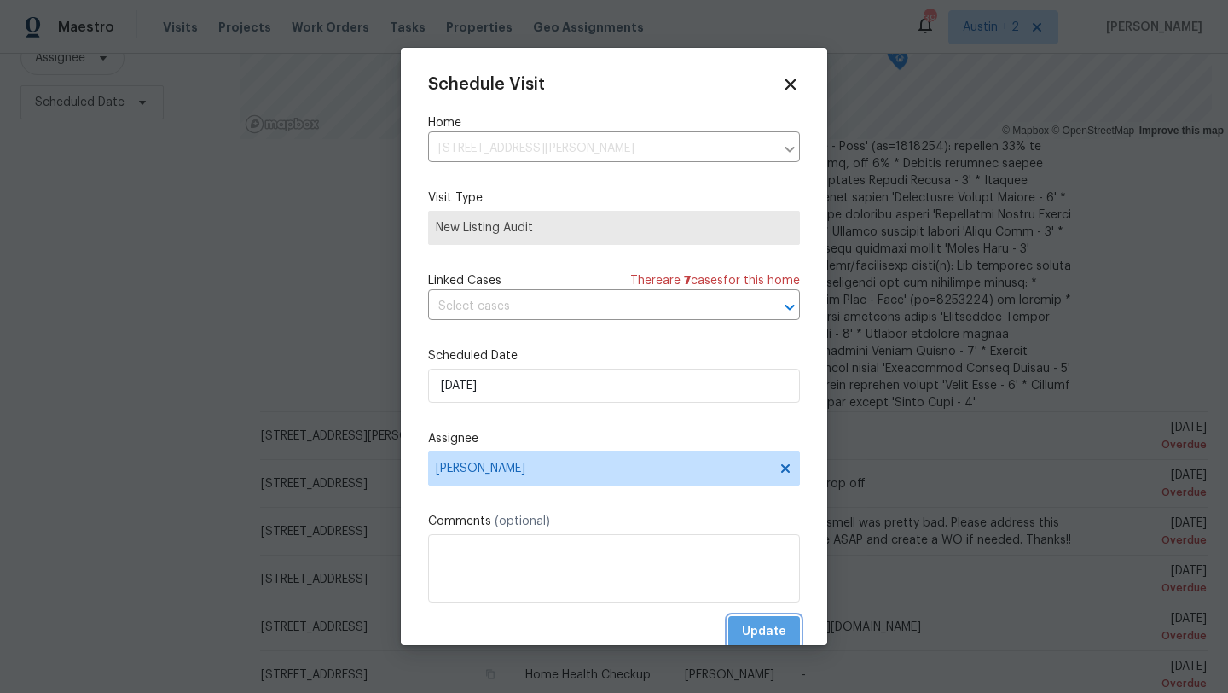
click at [772, 637] on span "Update" at bounding box center [764, 631] width 44 height 21
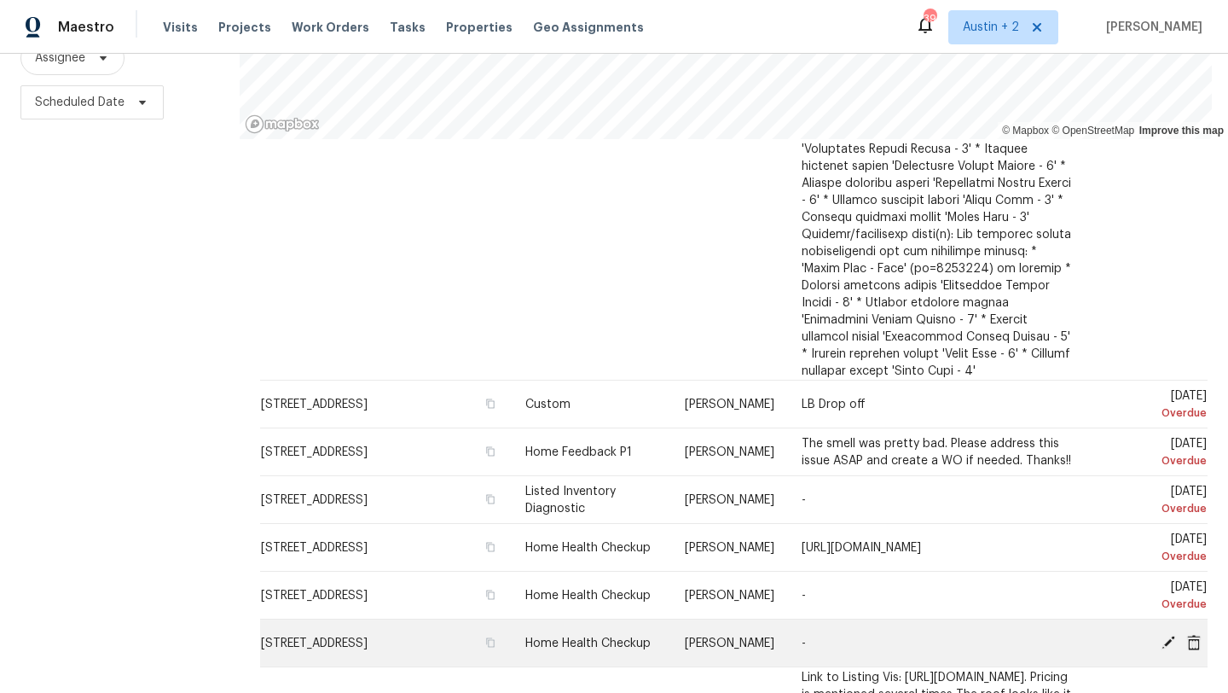
scroll to position [2071, 0]
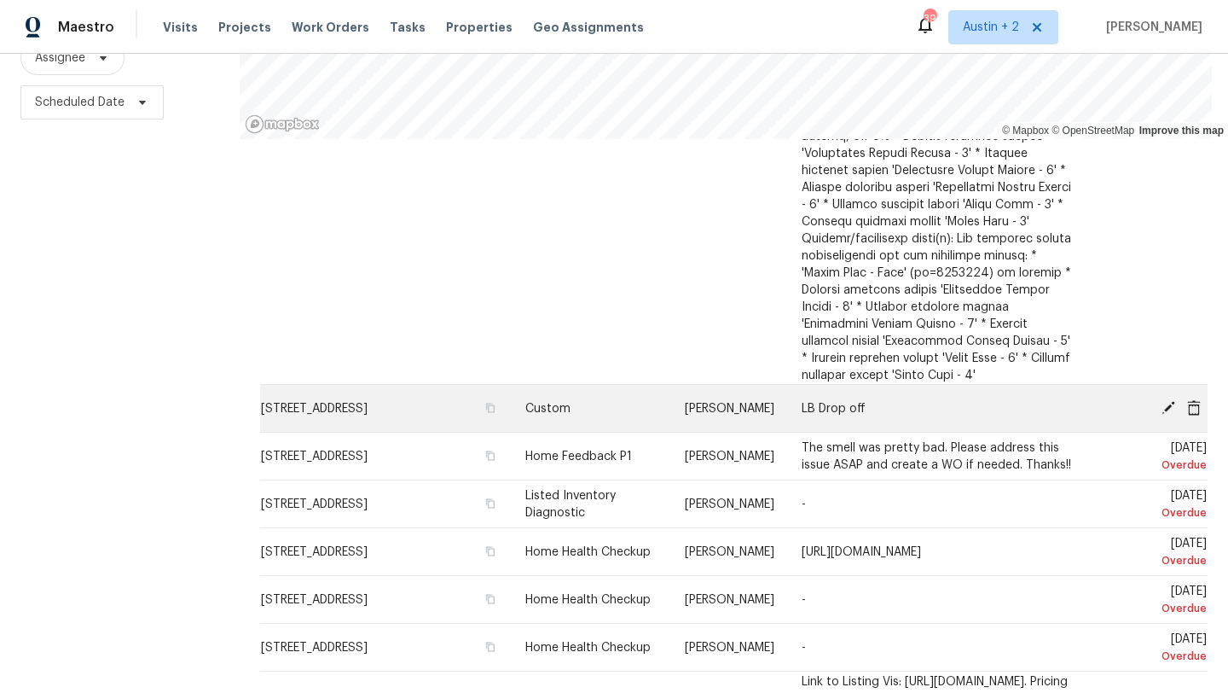
click at [1166, 400] on icon at bounding box center [1169, 407] width 14 height 14
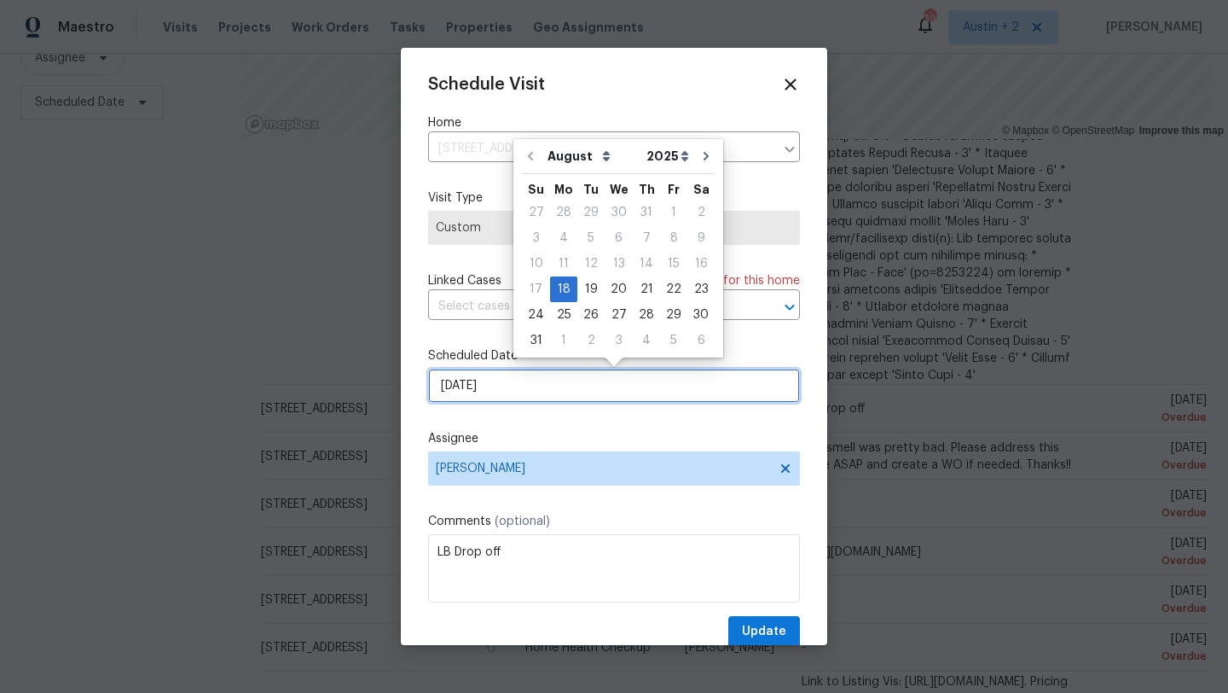
click at [526, 401] on input "[DATE]" at bounding box center [614, 386] width 372 height 34
click at [613, 284] on div "20" at bounding box center [619, 289] width 28 height 24
type input "[DATE]"
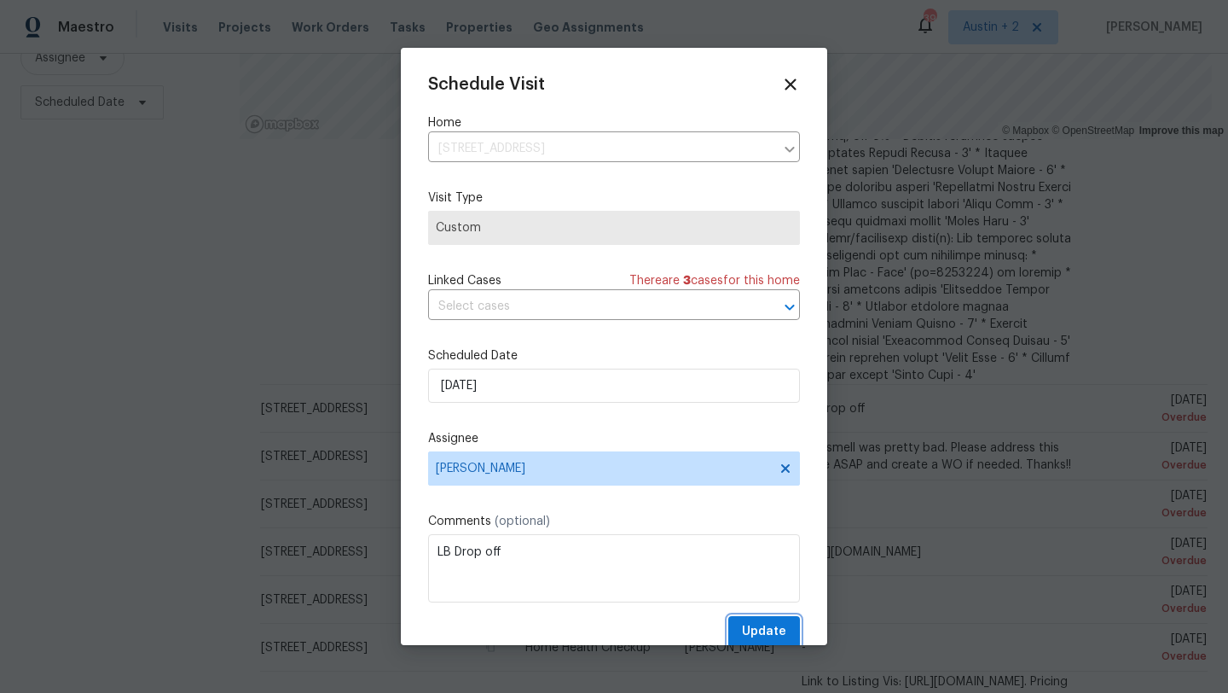
click at [756, 619] on button "Update" at bounding box center [765, 632] width 72 height 32
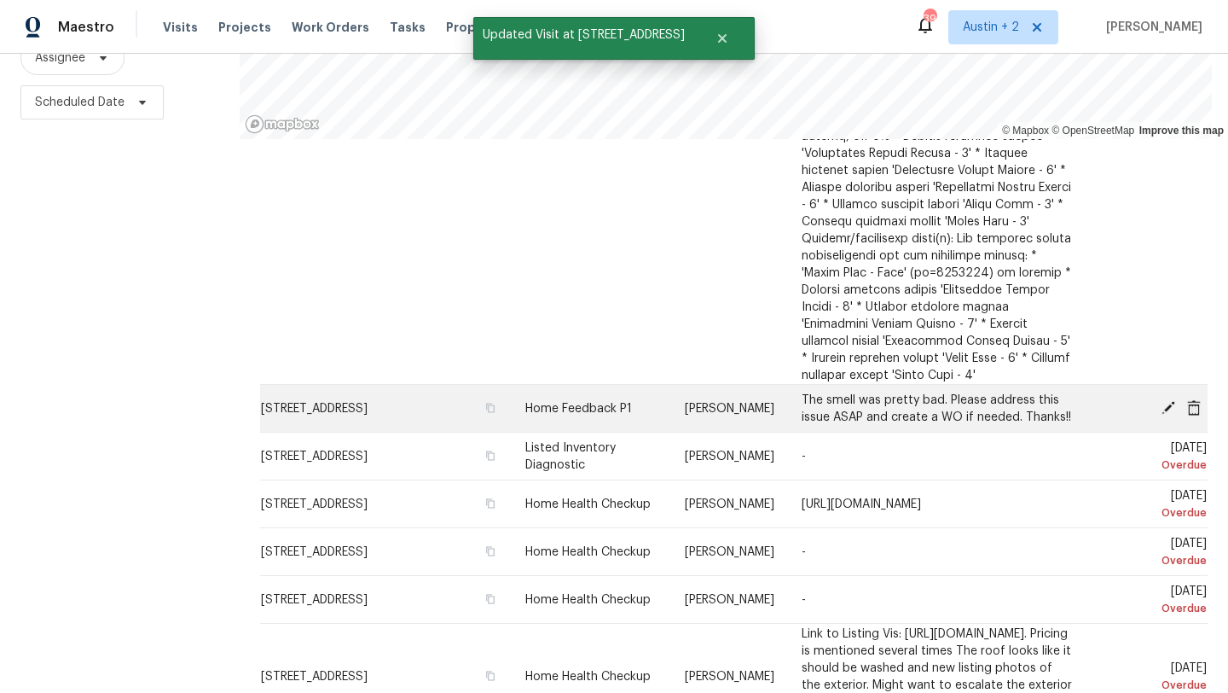
click at [1166, 400] on icon at bounding box center [1169, 407] width 14 height 14
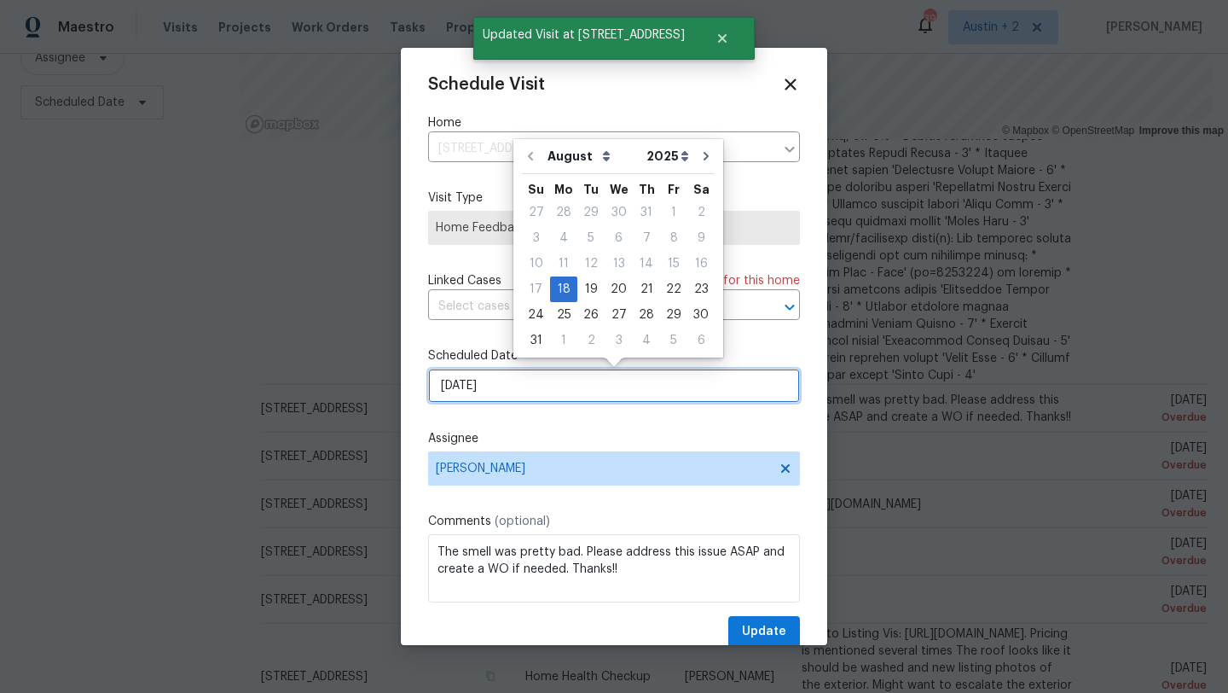
click at [562, 396] on input "[DATE]" at bounding box center [614, 386] width 372 height 34
click at [622, 297] on div "20" at bounding box center [619, 289] width 28 height 24
type input "[DATE]"
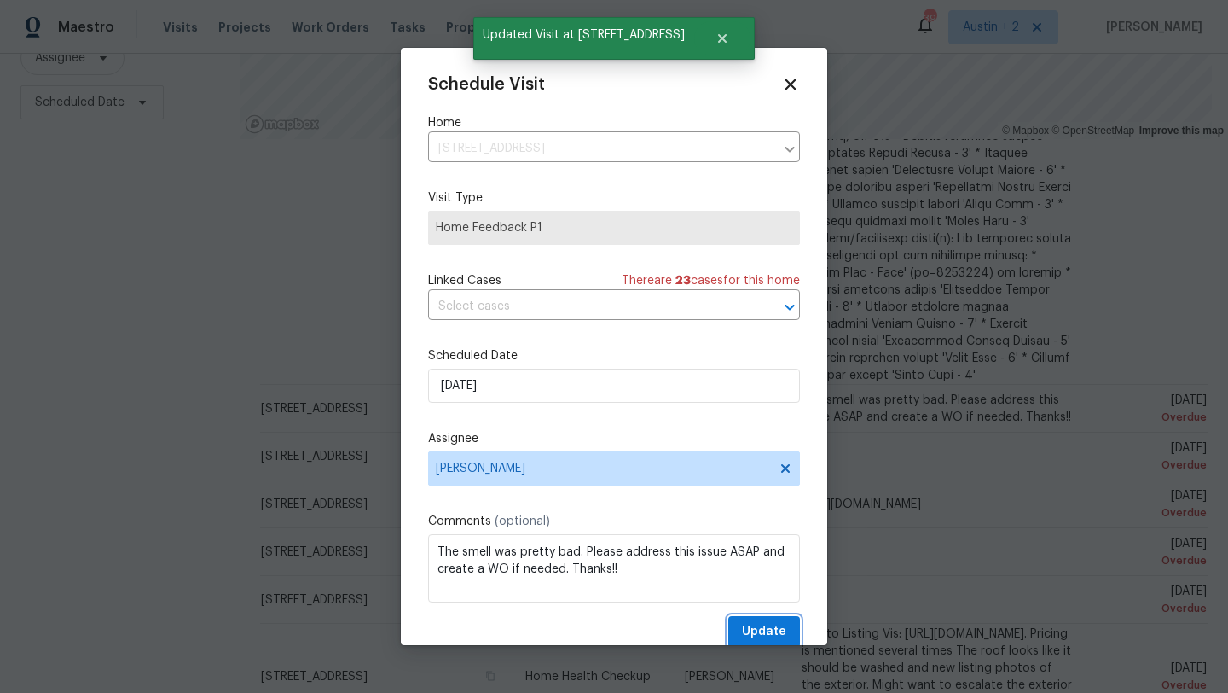
click at [769, 643] on button "Update" at bounding box center [765, 632] width 72 height 32
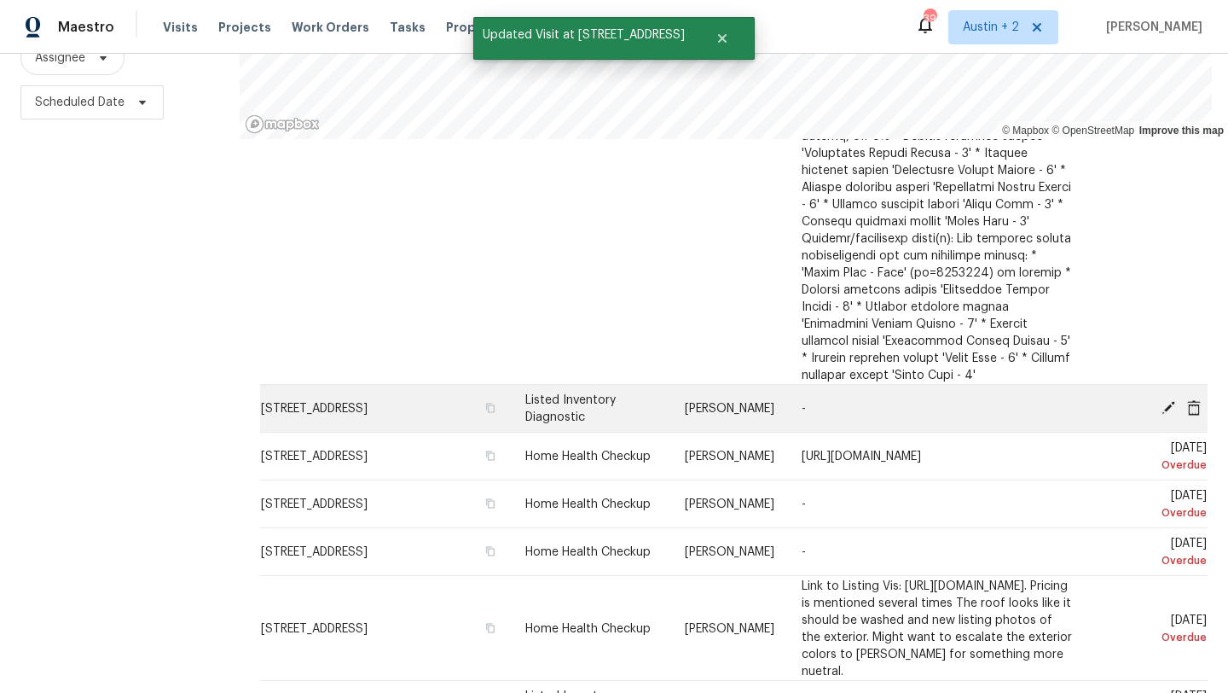
click at [1166, 399] on icon at bounding box center [1168, 406] width 15 height 15
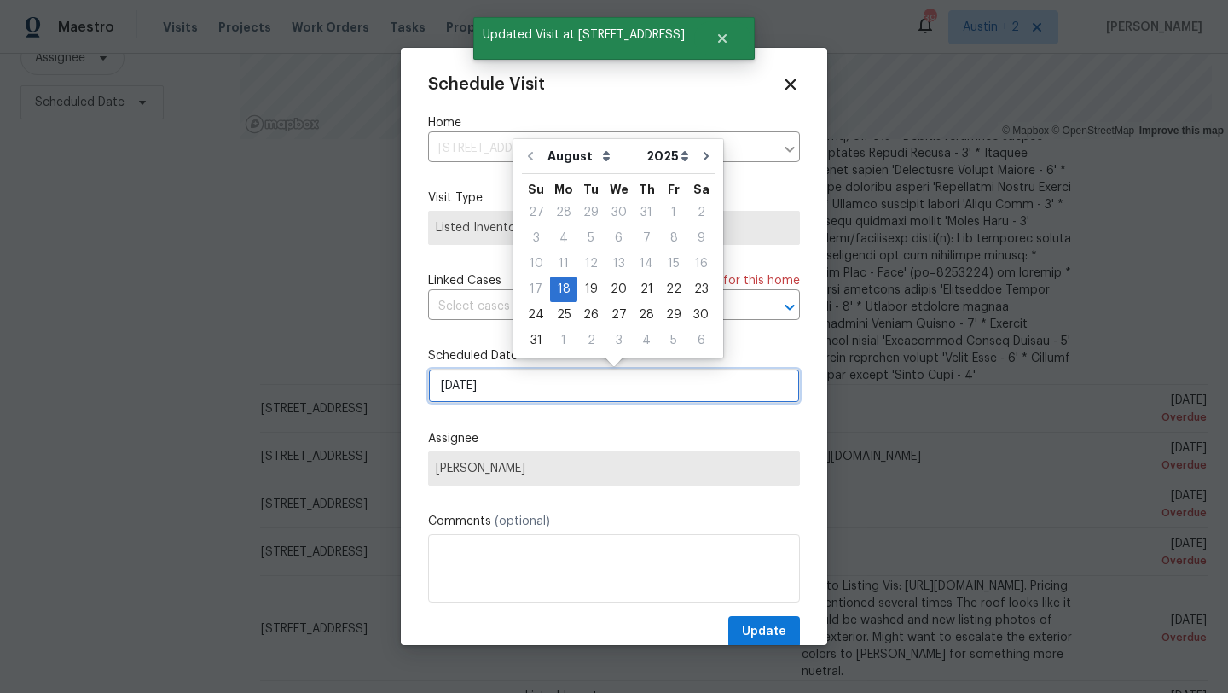
click at [575, 390] on input "[DATE]" at bounding box center [614, 386] width 372 height 34
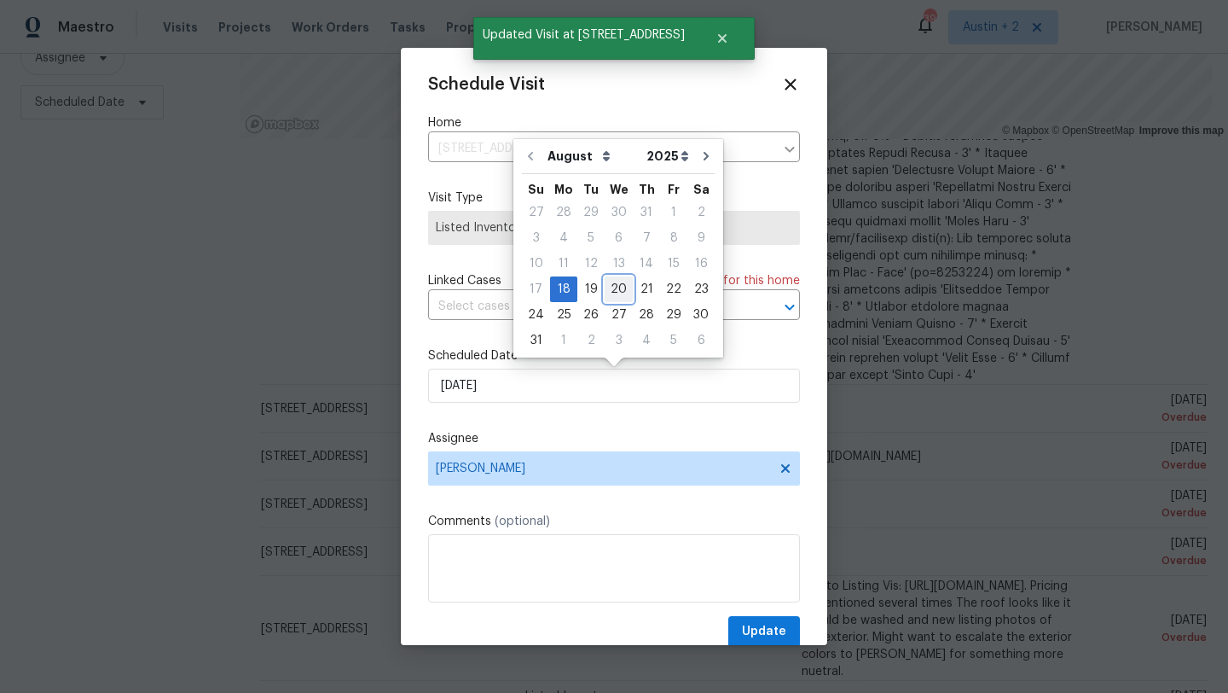
click at [605, 291] on div "20" at bounding box center [619, 289] width 28 height 24
type input "[DATE]"
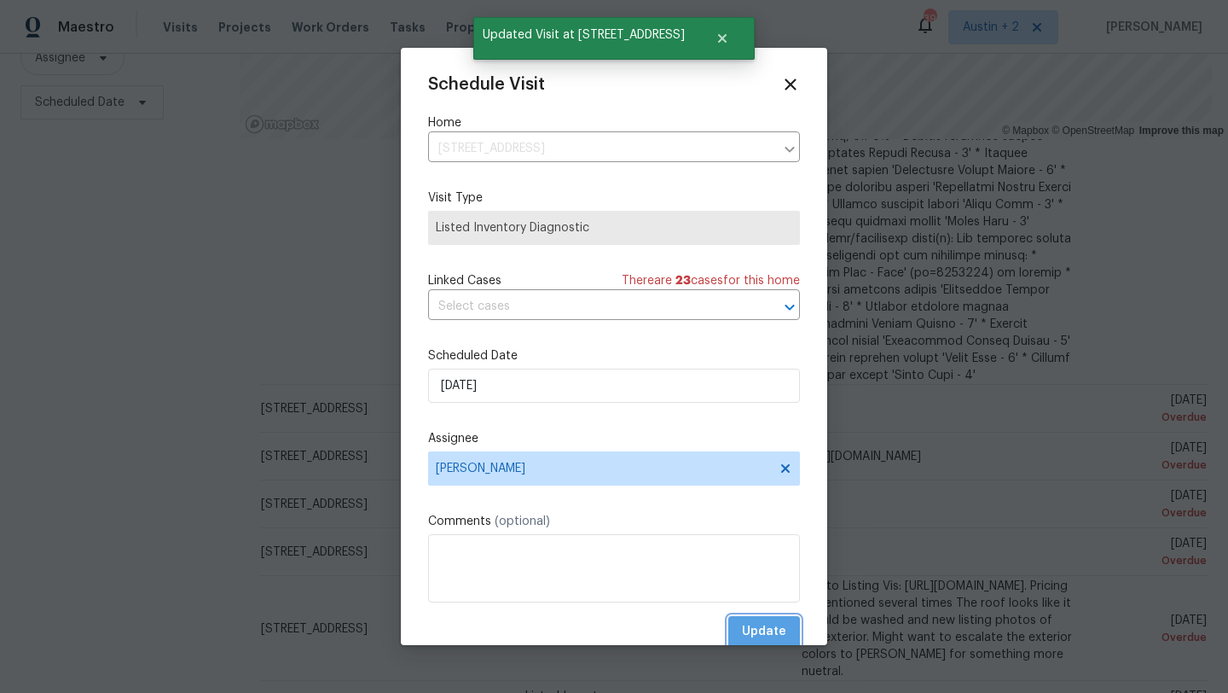
click at [767, 628] on span "Update" at bounding box center [764, 631] width 44 height 21
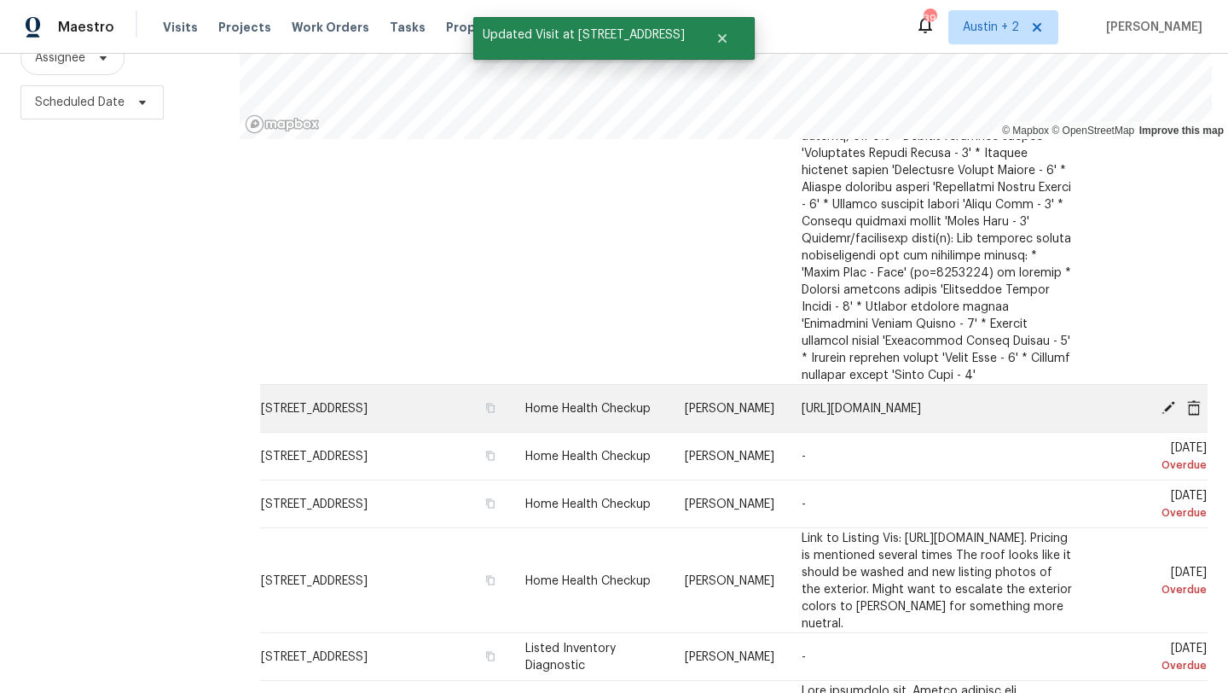
click at [1167, 400] on icon at bounding box center [1169, 407] width 14 height 14
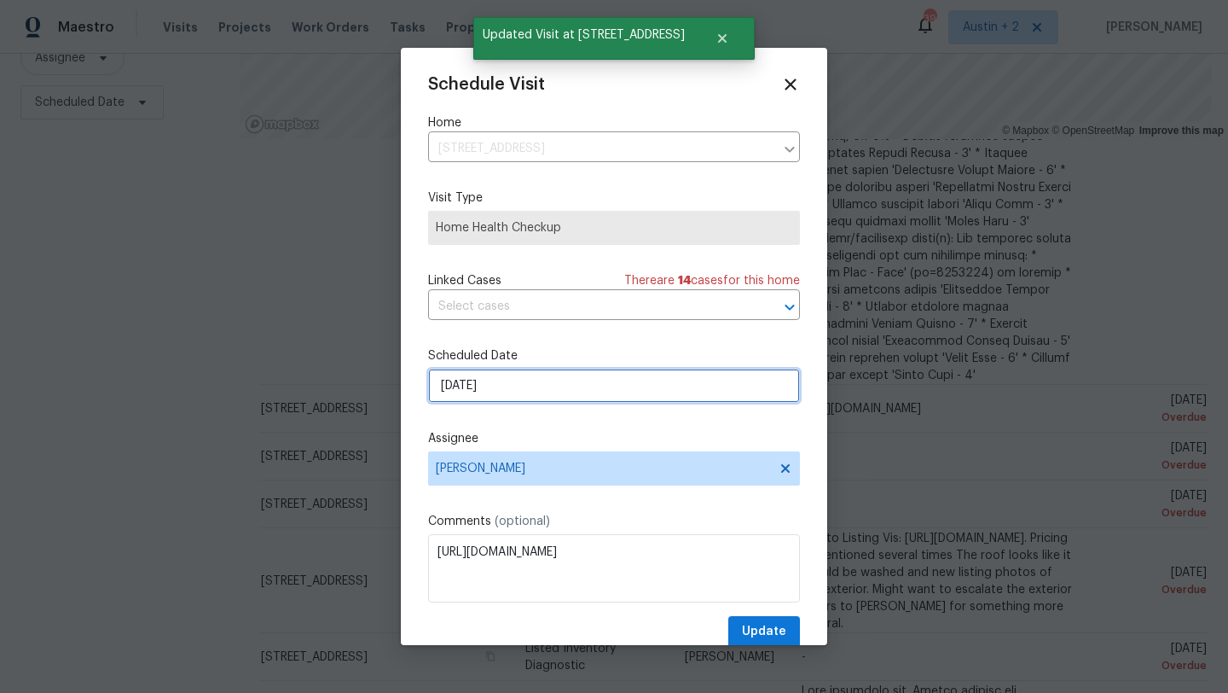
click at [604, 392] on input "[DATE]" at bounding box center [614, 386] width 372 height 34
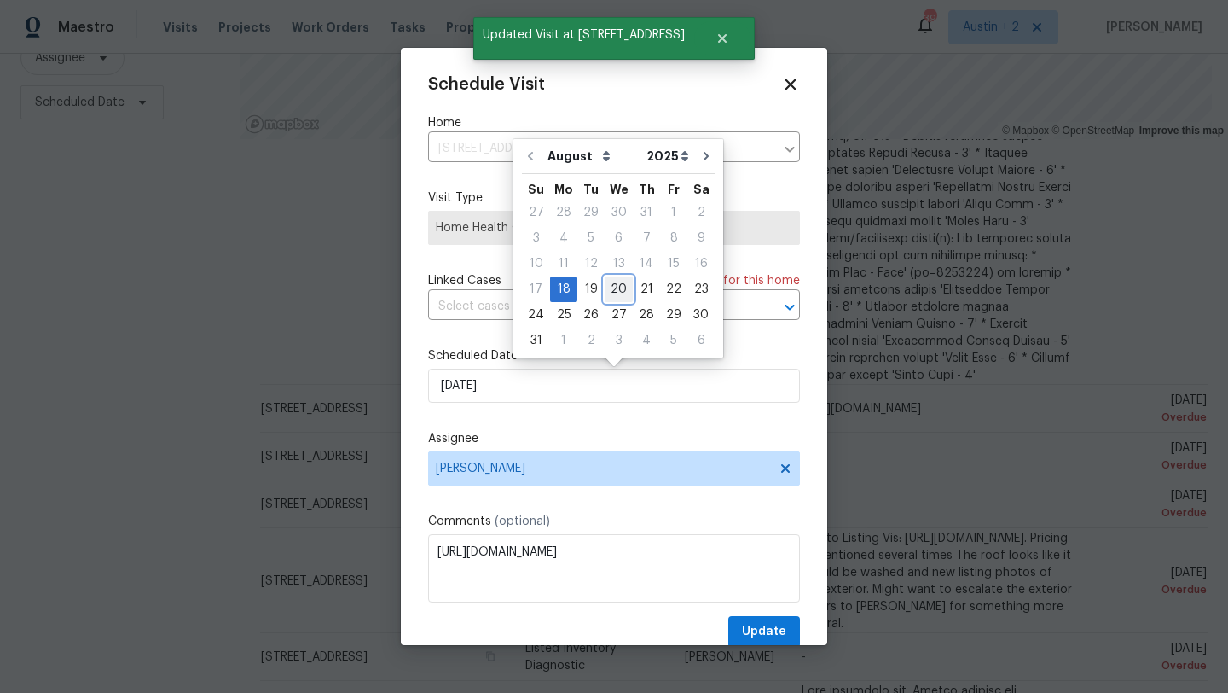
click at [618, 282] on div "20" at bounding box center [619, 289] width 28 height 24
type input "[DATE]"
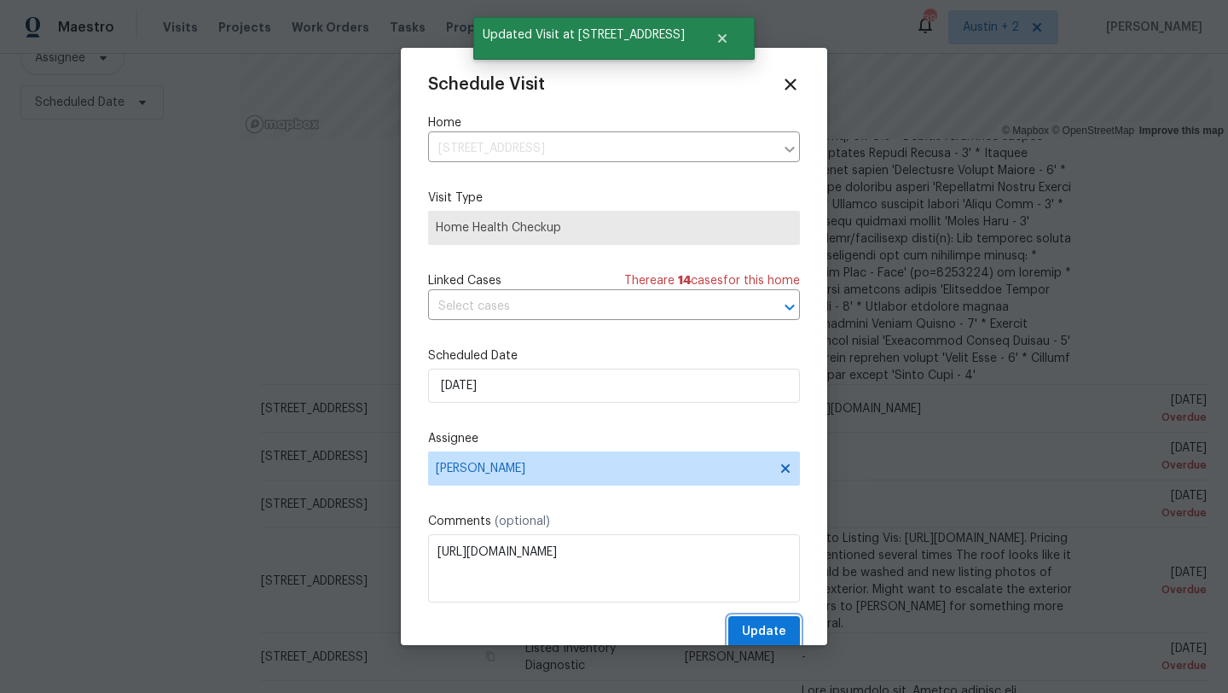
click at [779, 634] on span "Update" at bounding box center [764, 631] width 44 height 21
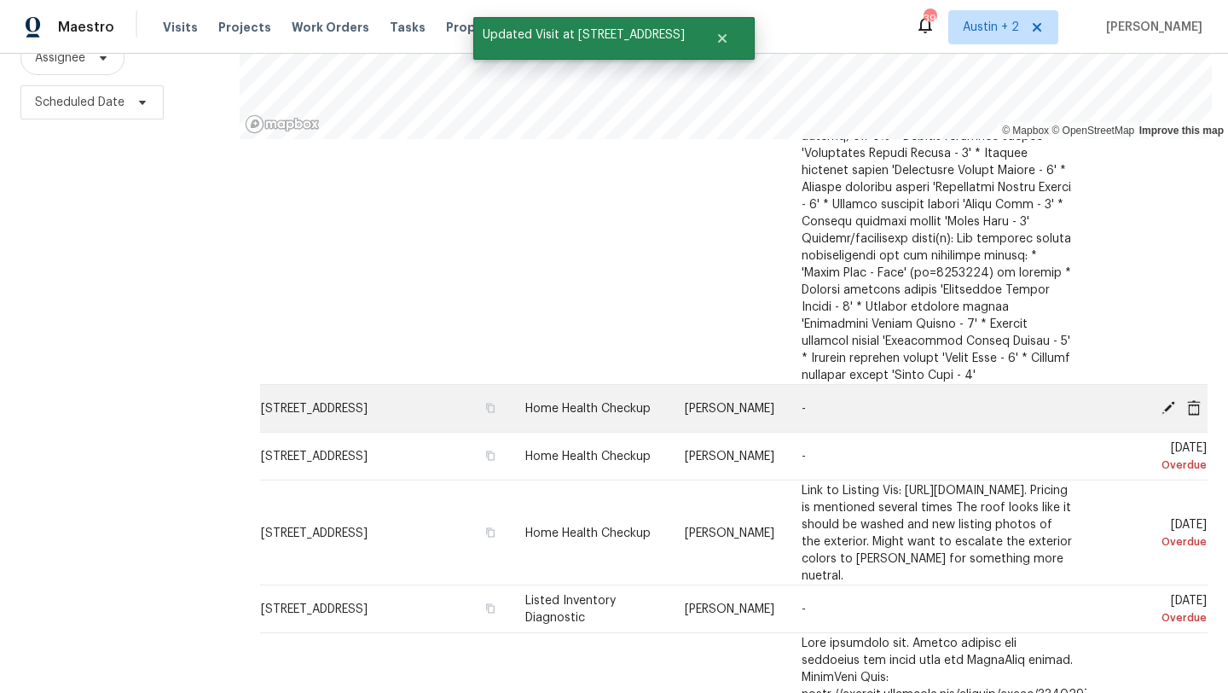
click at [1166, 400] on icon at bounding box center [1169, 407] width 14 height 14
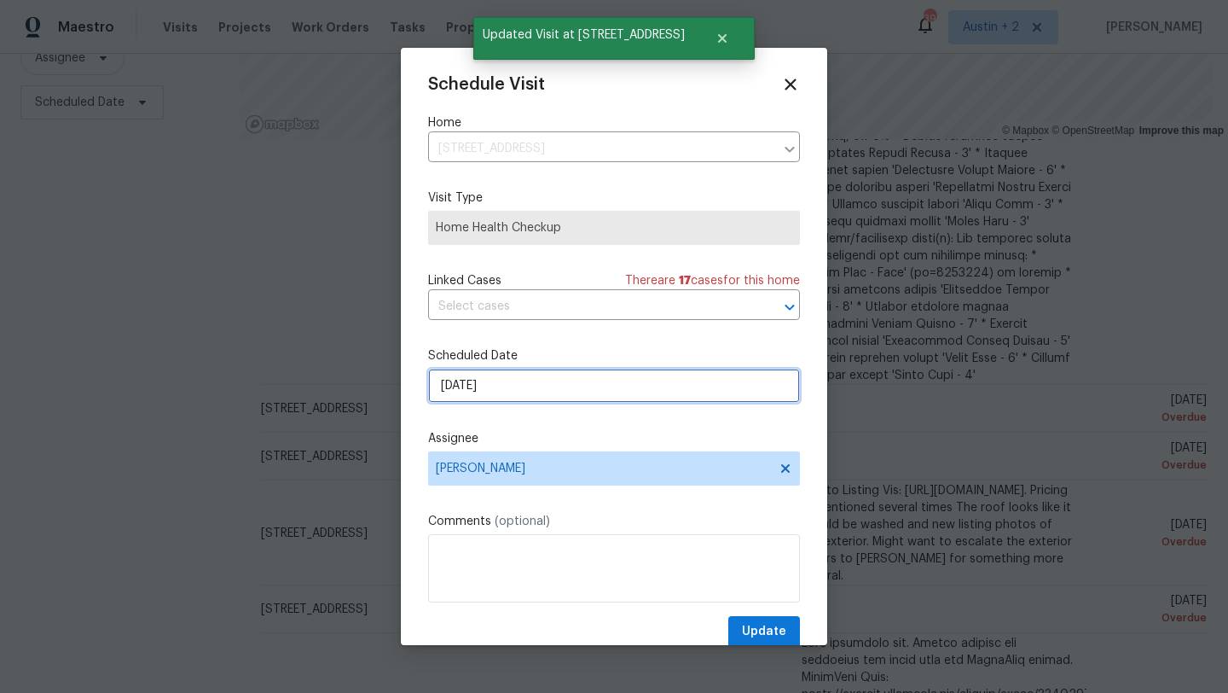
click at [586, 380] on input "[DATE]" at bounding box center [614, 386] width 372 height 34
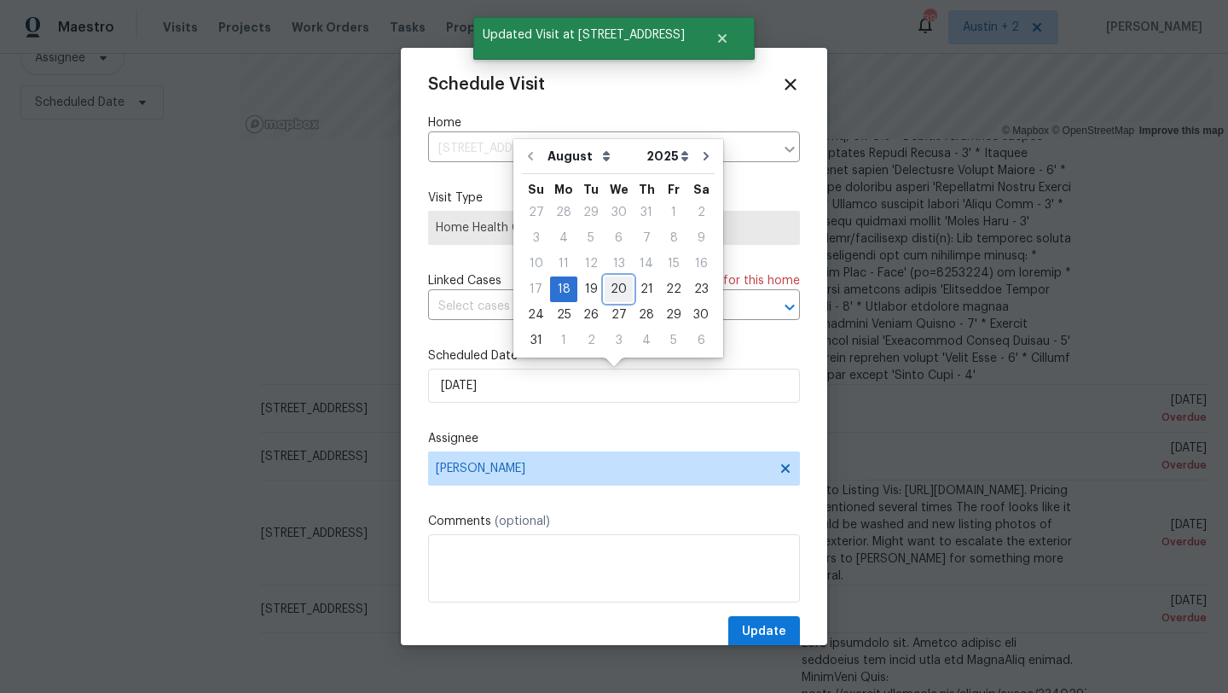
click at [613, 277] on div "20" at bounding box center [619, 289] width 28 height 24
type input "[DATE]"
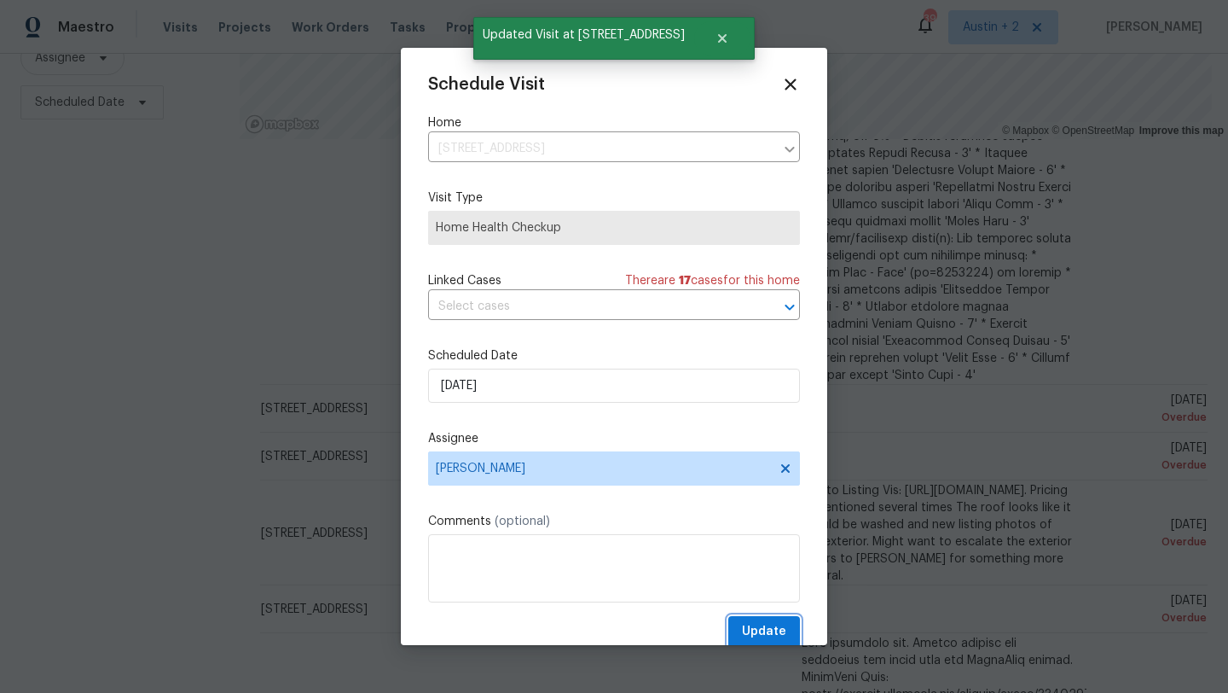
click at [765, 629] on span "Update" at bounding box center [764, 631] width 44 height 21
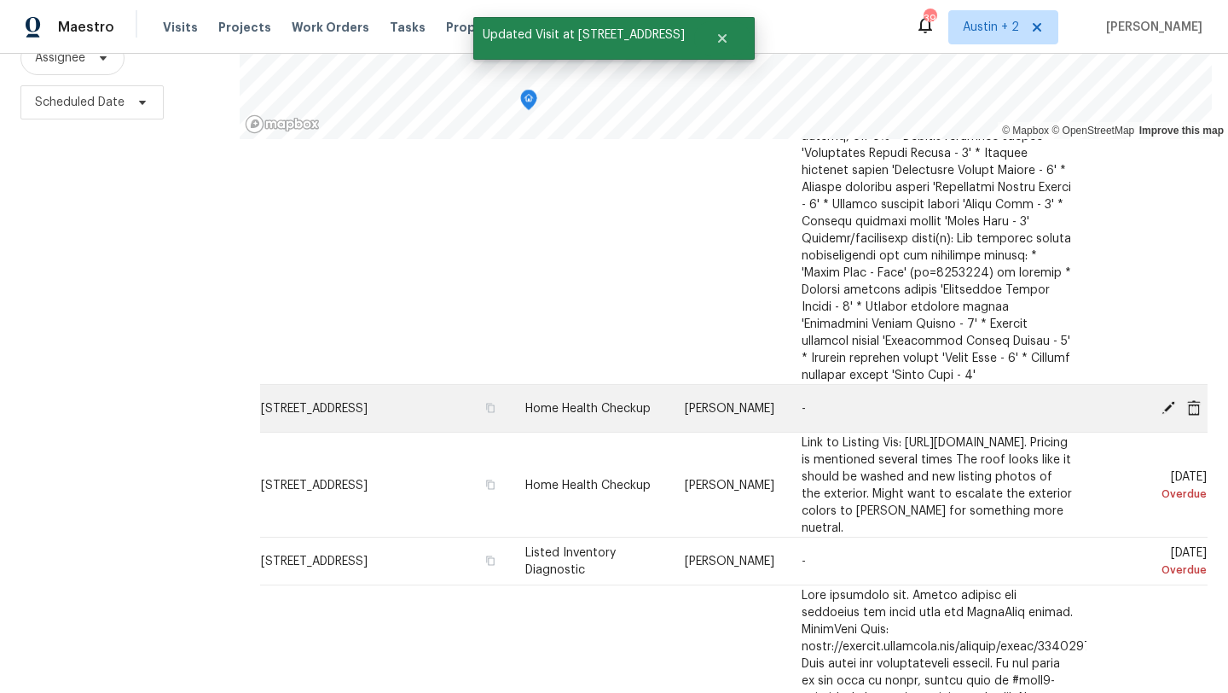
click at [1167, 400] on icon at bounding box center [1169, 407] width 14 height 14
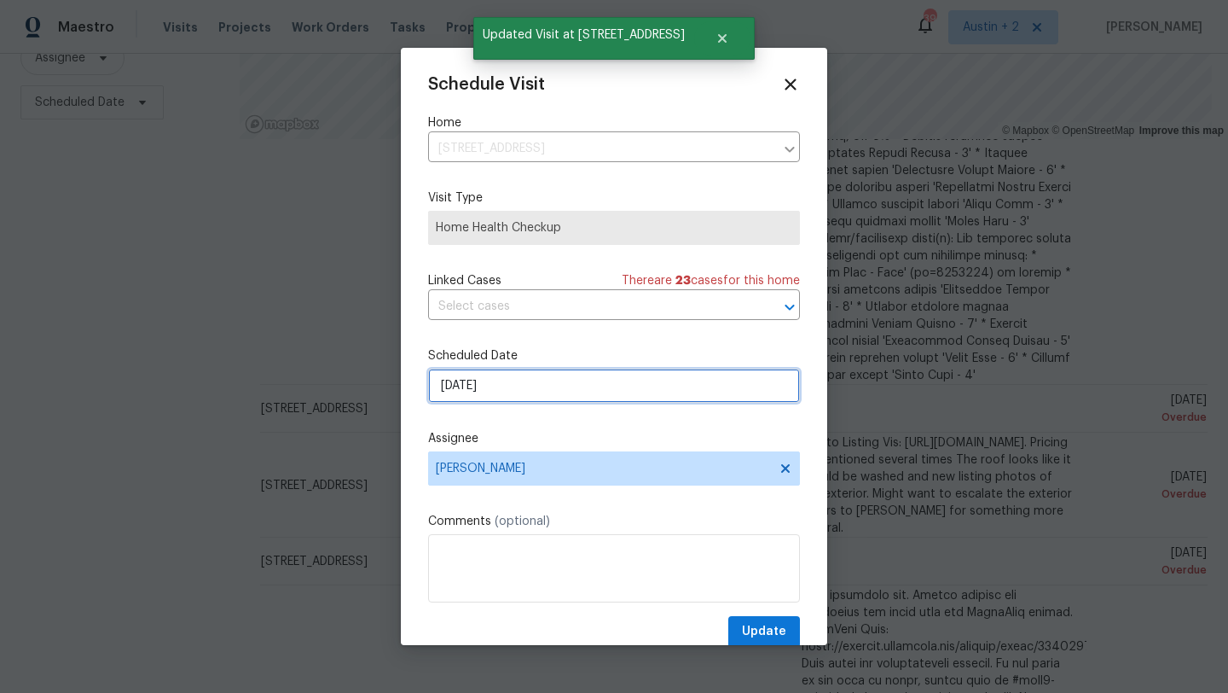
click at [548, 386] on input "[DATE]" at bounding box center [614, 386] width 372 height 34
click at [785, 84] on icon at bounding box center [791, 84] width 20 height 20
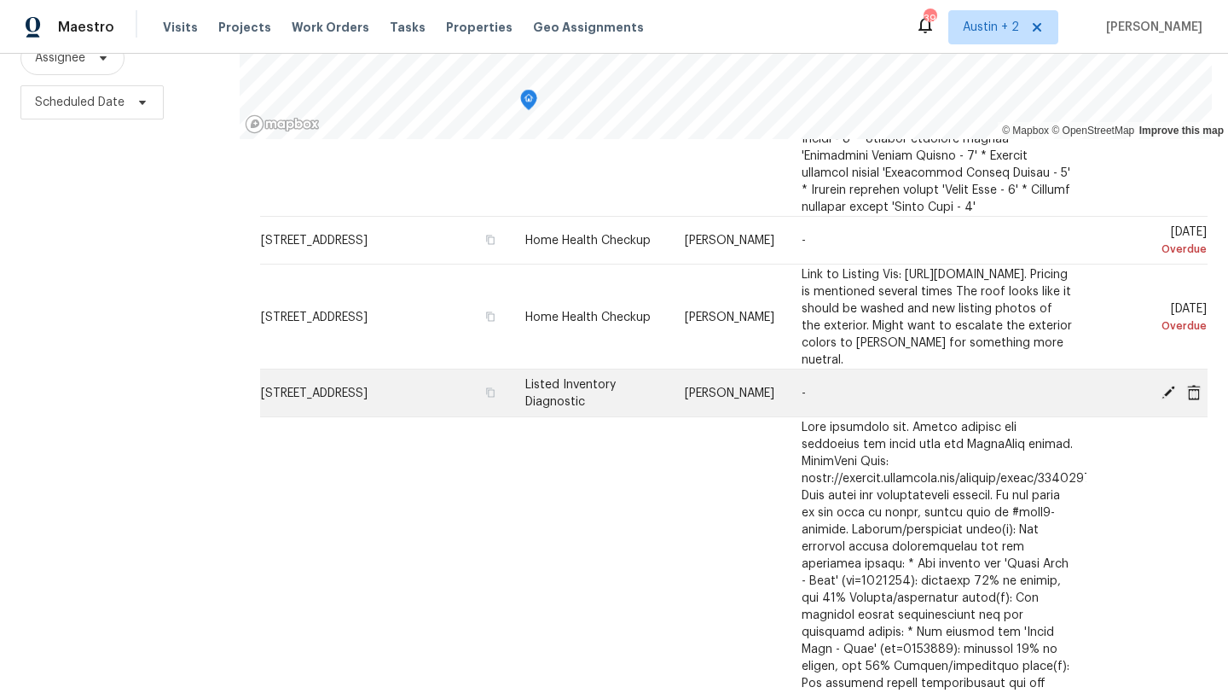
scroll to position [2241, 0]
click at [1167, 382] on icon at bounding box center [1168, 389] width 15 height 15
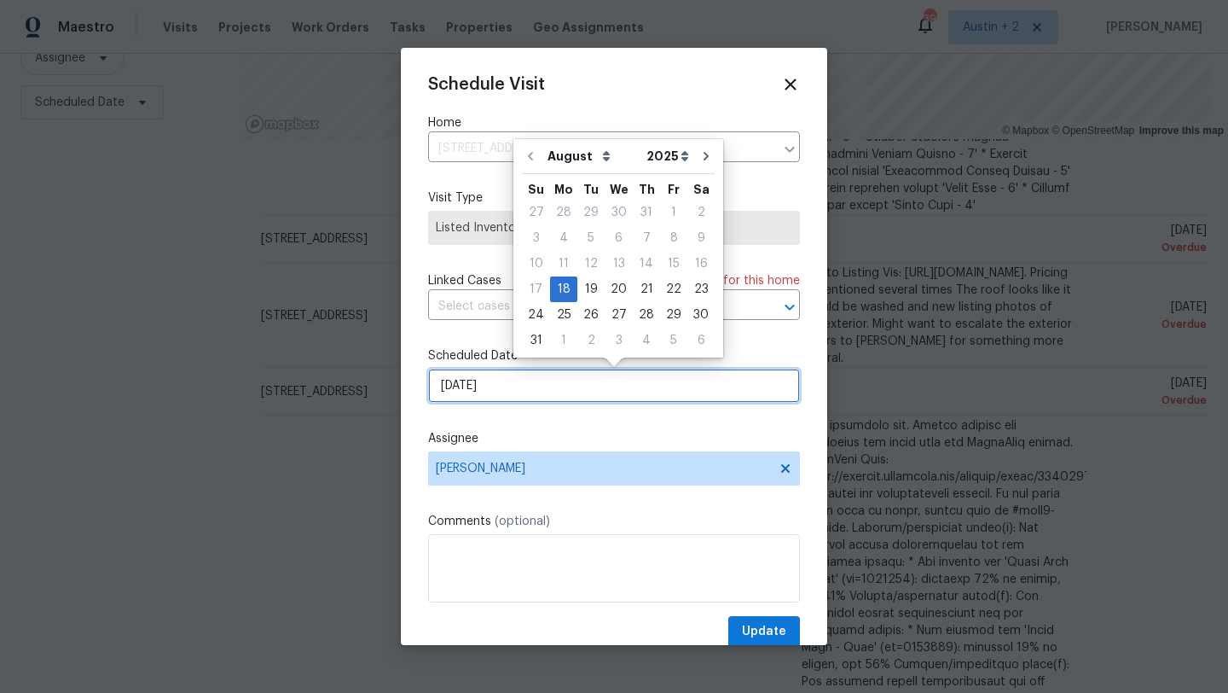
click at [502, 389] on input "[DATE]" at bounding box center [614, 386] width 372 height 34
click at [624, 287] on div "20" at bounding box center [619, 289] width 28 height 24
type input "[DATE]"
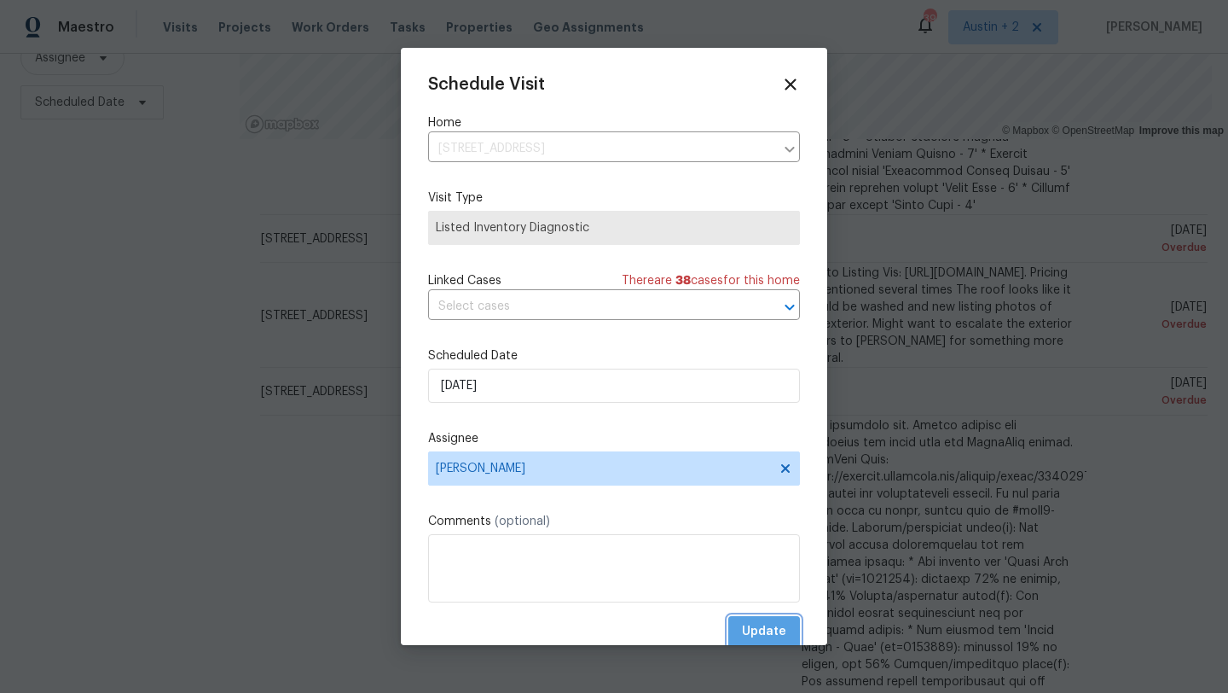
click at [767, 619] on button "Update" at bounding box center [765, 632] width 72 height 32
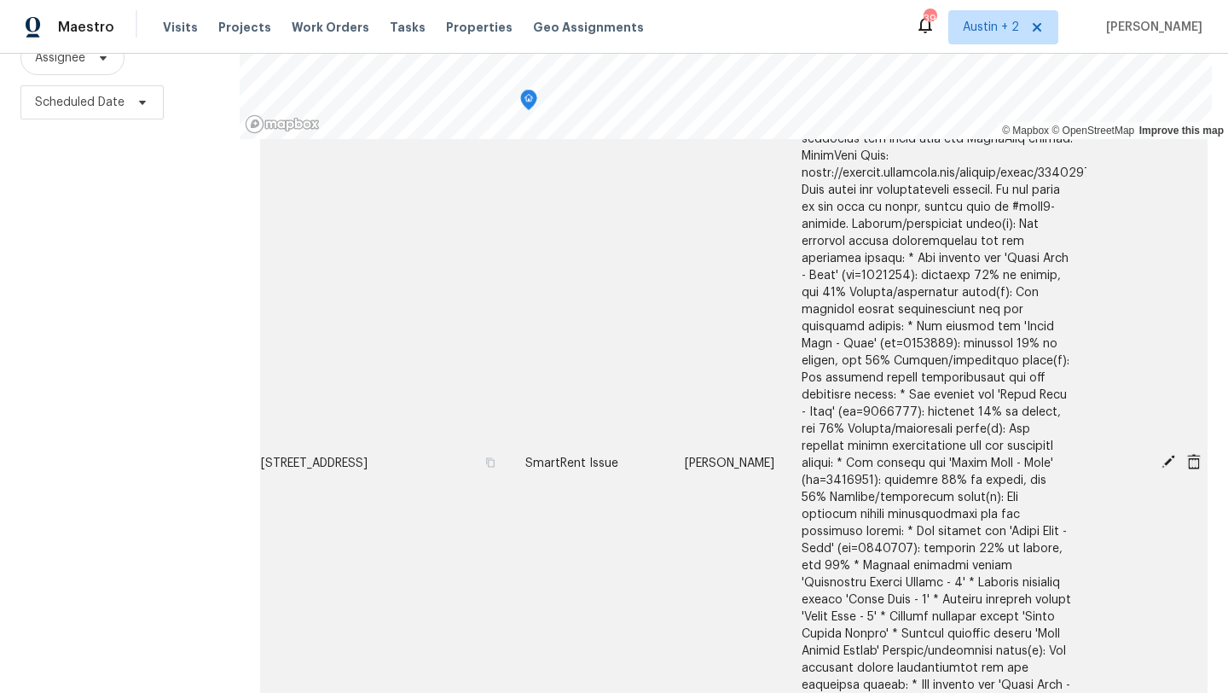
scroll to position [2494, 0]
click at [1164, 458] on icon at bounding box center [1169, 465] width 14 height 14
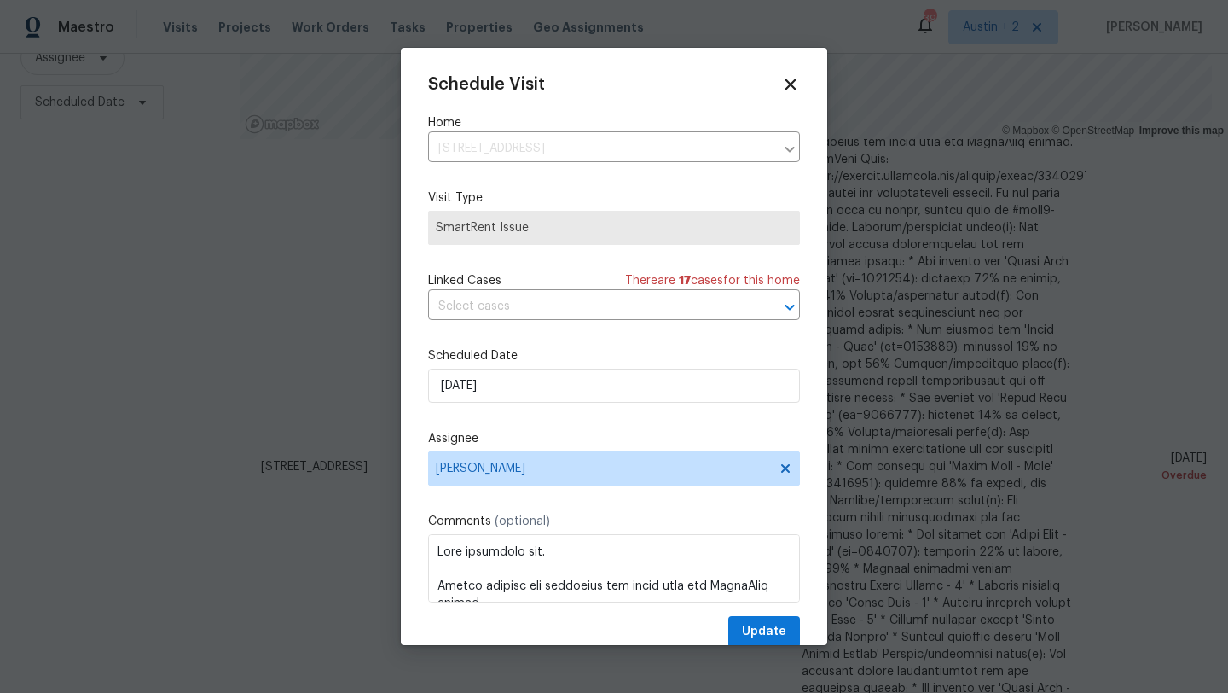
click at [503, 404] on div "Schedule Visit Home [STREET_ADDRESS] ​ Visit Type SmartRent Issue Linked Cases …" at bounding box center [614, 361] width 372 height 572
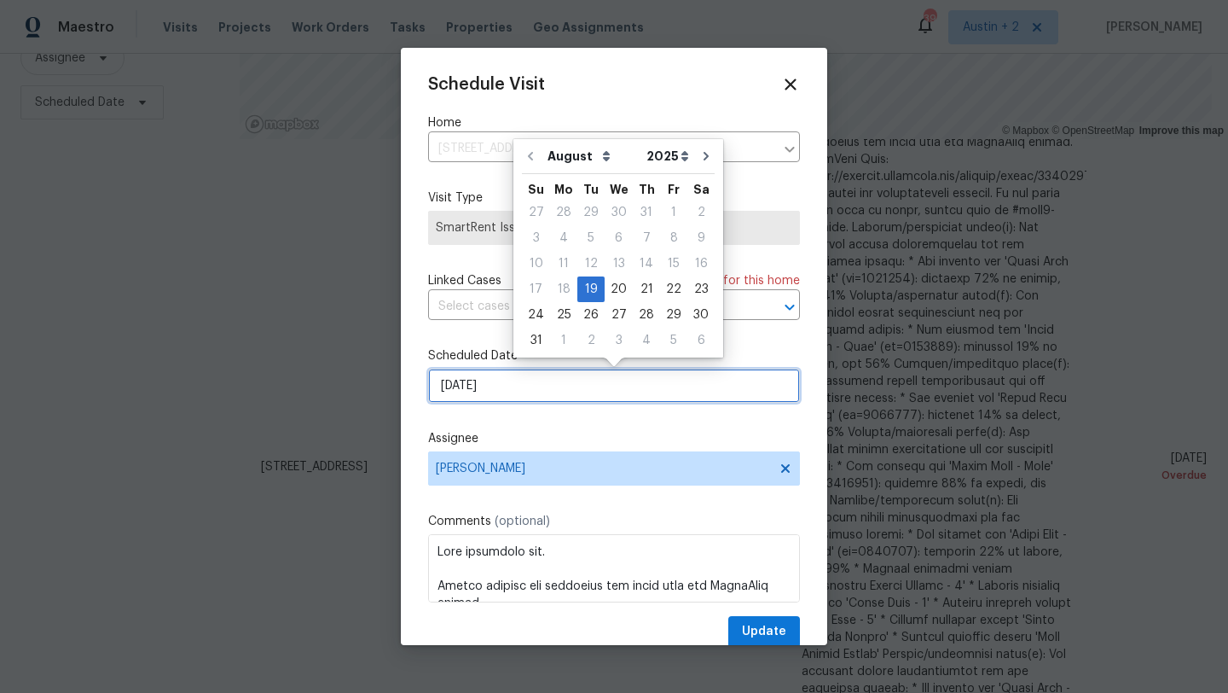
click at [511, 392] on input "[DATE]" at bounding box center [614, 386] width 372 height 34
click at [635, 290] on div "21" at bounding box center [646, 289] width 27 height 24
type input "[DATE]"
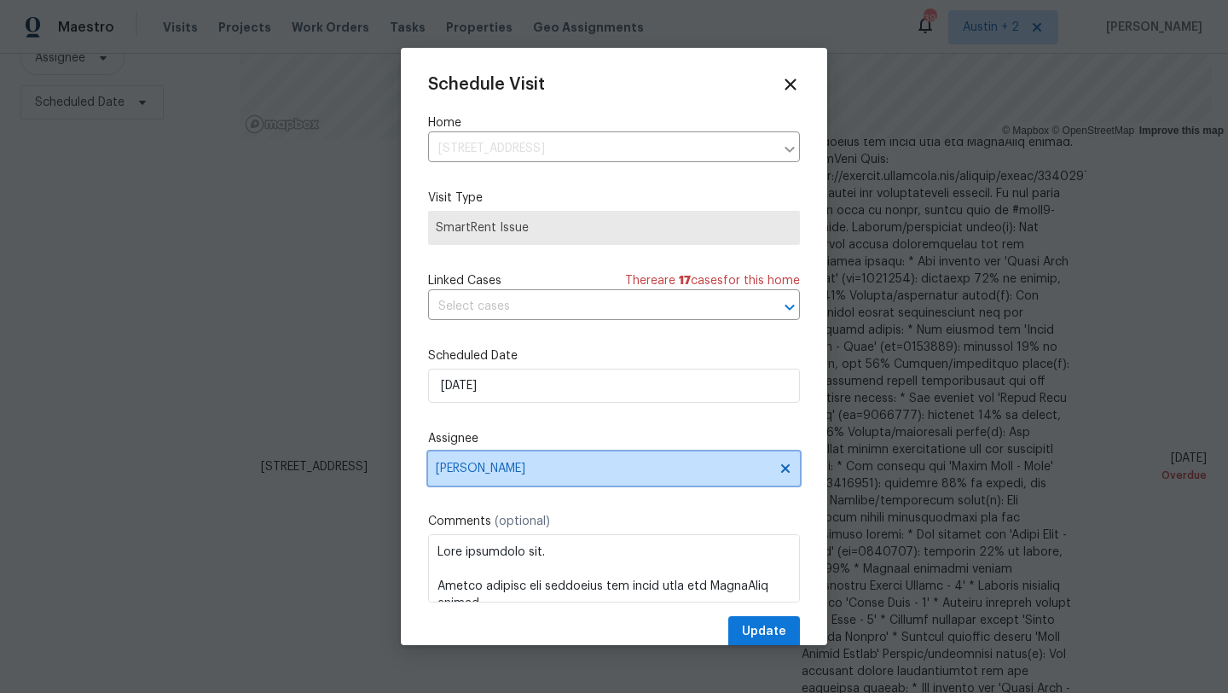
click at [487, 464] on span "[PERSON_NAME]" at bounding box center [603, 469] width 334 height 14
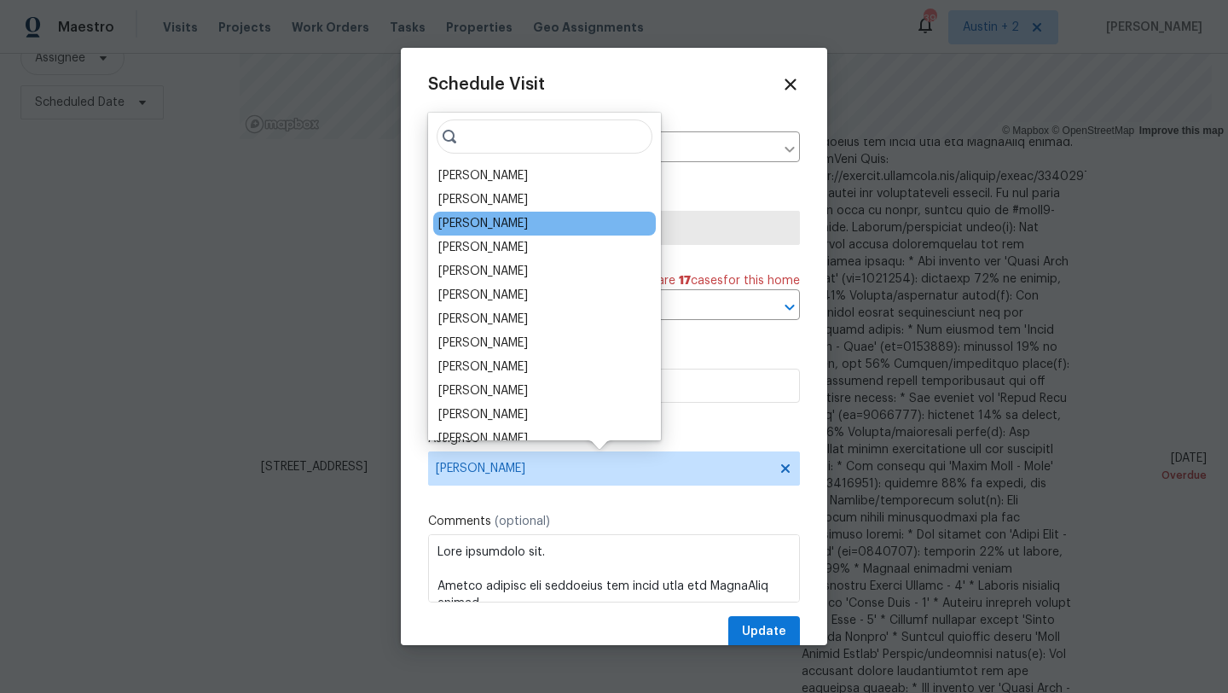
click at [499, 230] on div "[PERSON_NAME]" at bounding box center [483, 223] width 90 height 17
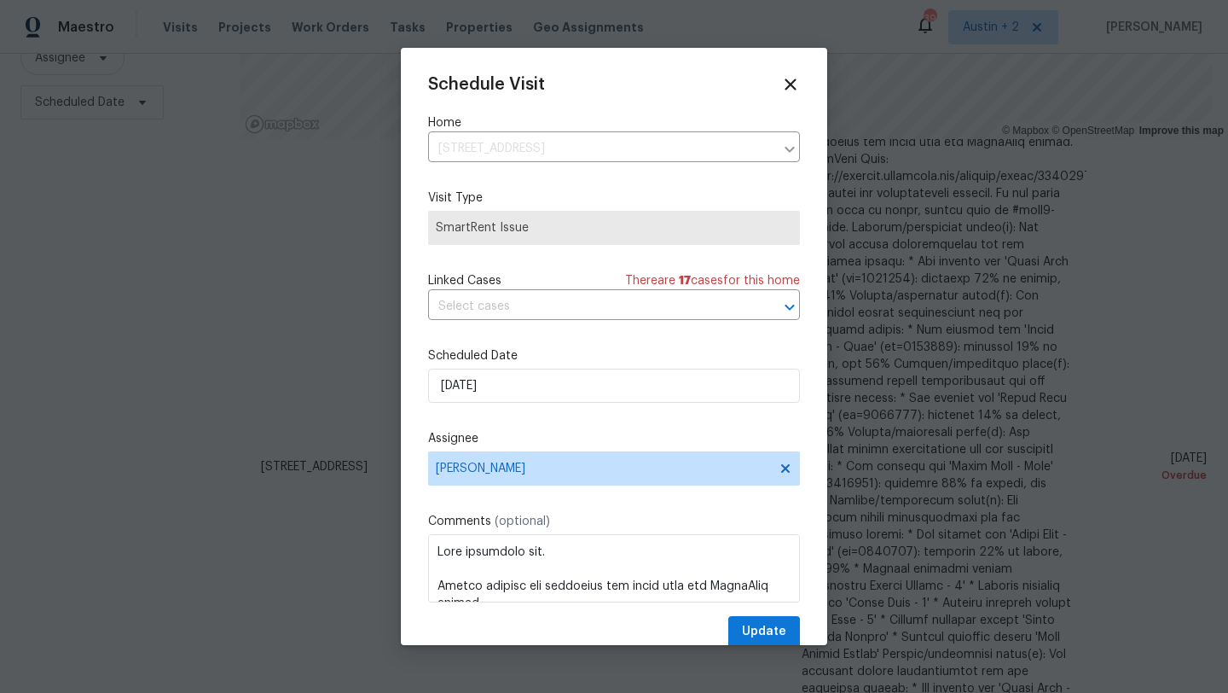
click at [746, 613] on div "Schedule Visit Home [STREET_ADDRESS] ​ Visit Type SmartRent Issue Linked Cases …" at bounding box center [614, 361] width 372 height 572
click at [746, 625] on span "Update" at bounding box center [764, 631] width 44 height 21
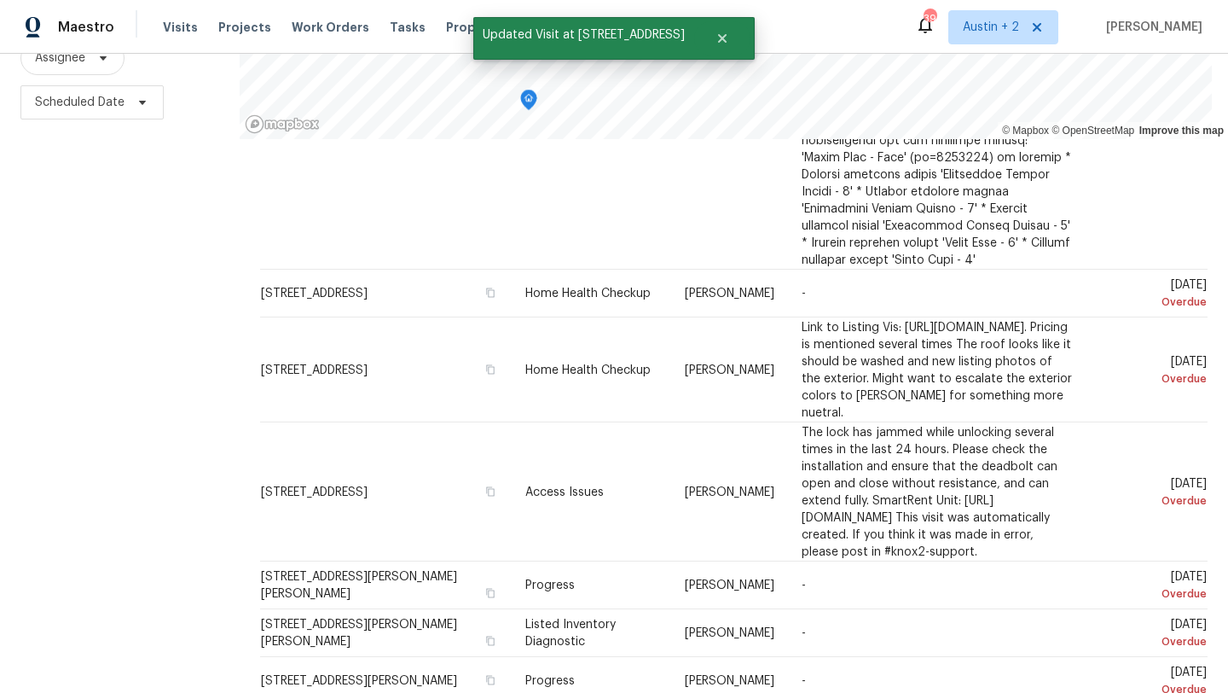
scroll to position [2186, 0]
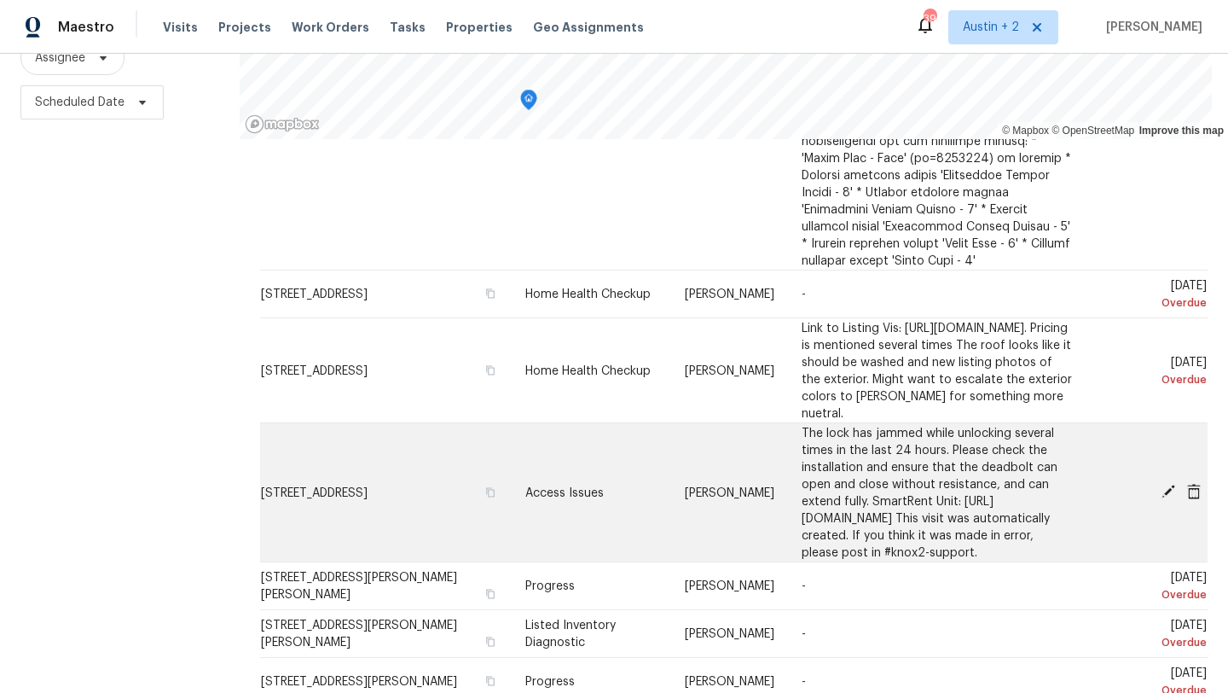
click at [1163, 484] on icon at bounding box center [1168, 491] width 15 height 15
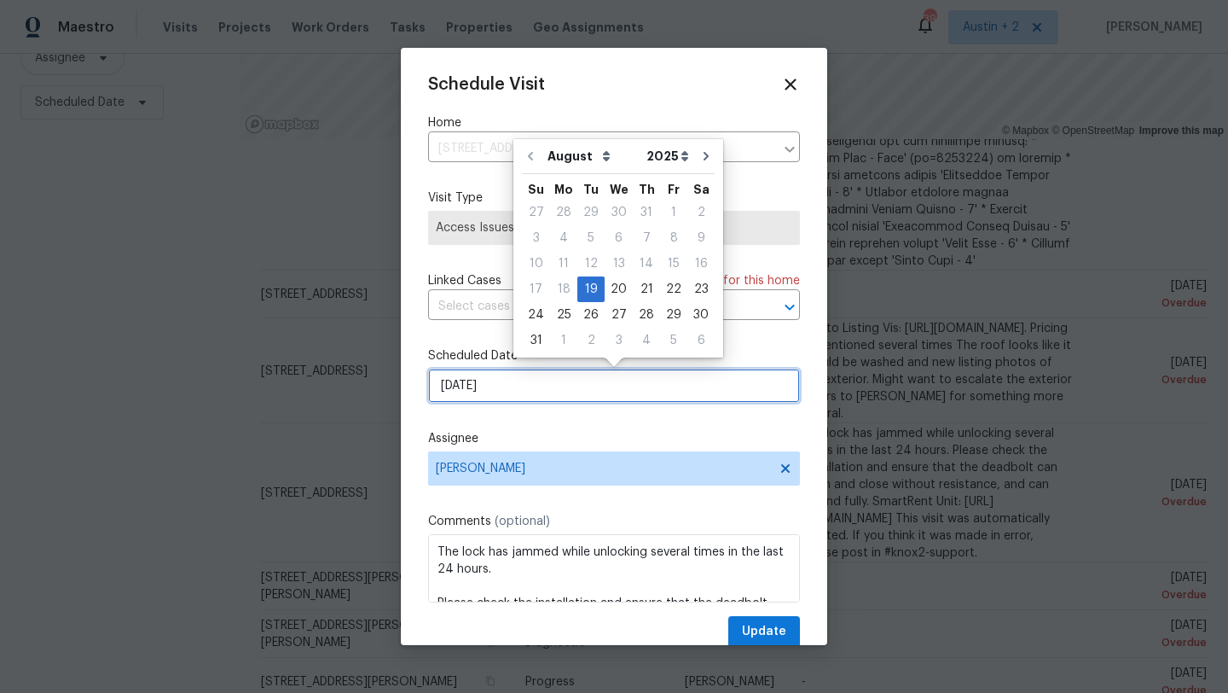
click at [548, 389] on input "[DATE]" at bounding box center [614, 386] width 372 height 34
click at [633, 290] on div "21" at bounding box center [646, 289] width 27 height 24
type input "[DATE]"
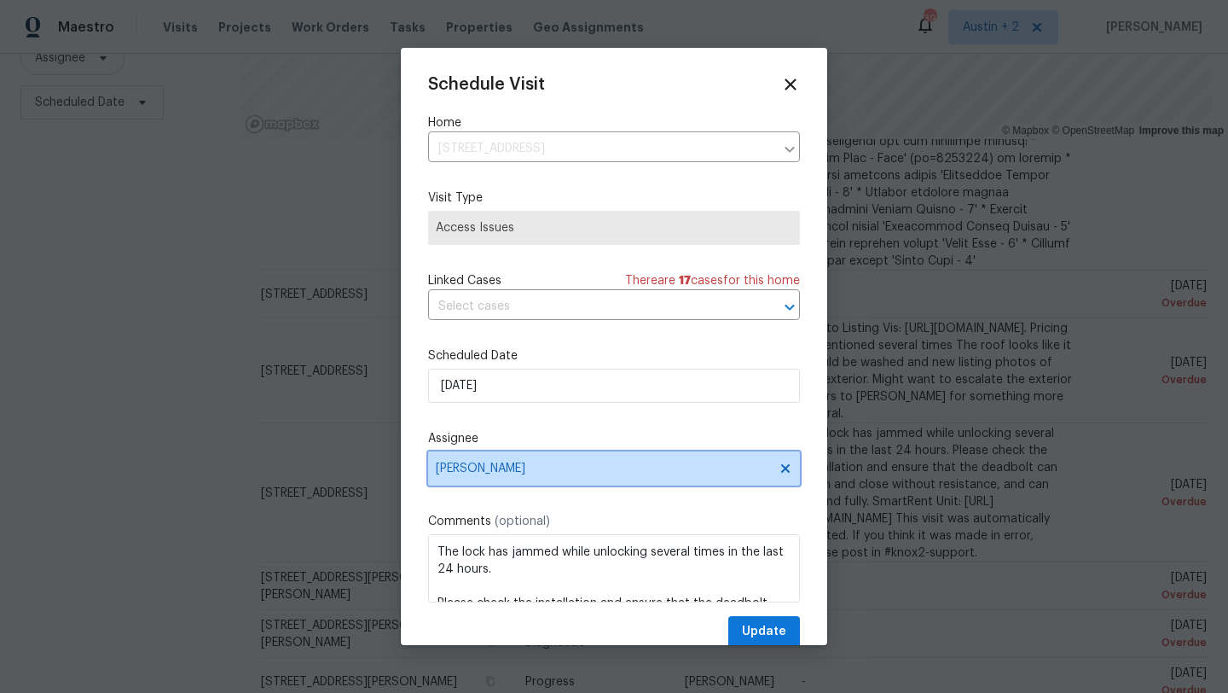
click at [522, 472] on span "[PERSON_NAME]" at bounding box center [603, 469] width 334 height 14
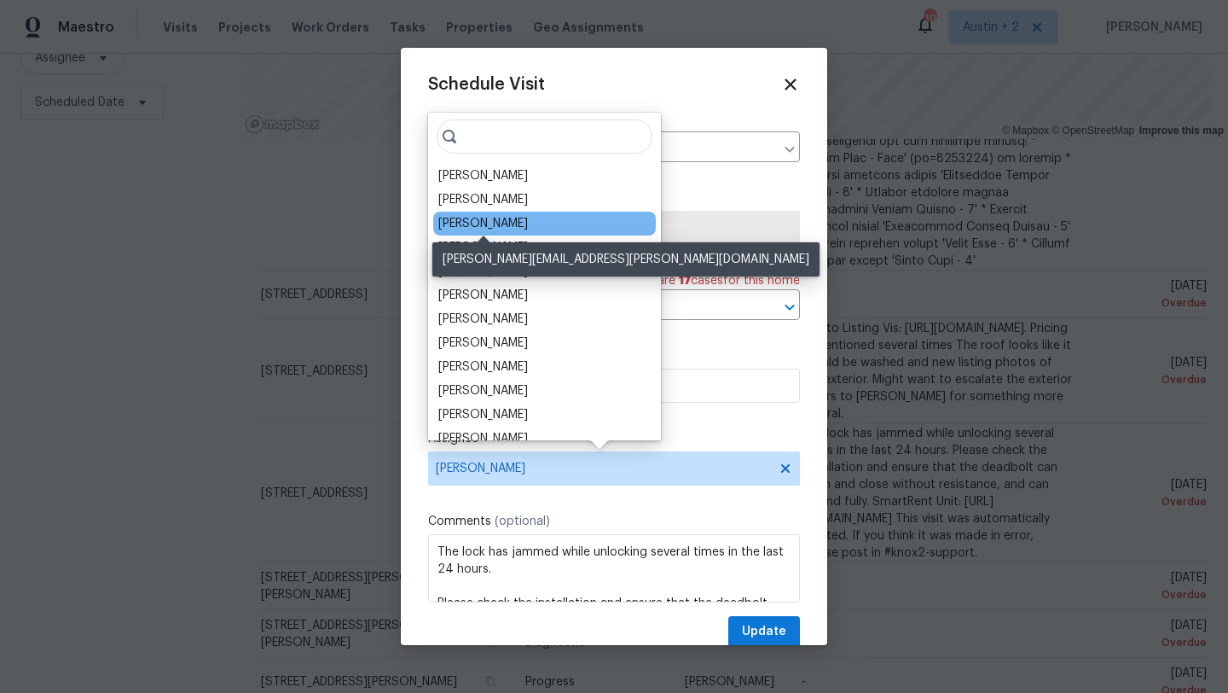
click at [522, 224] on div "[PERSON_NAME]" at bounding box center [483, 223] width 90 height 17
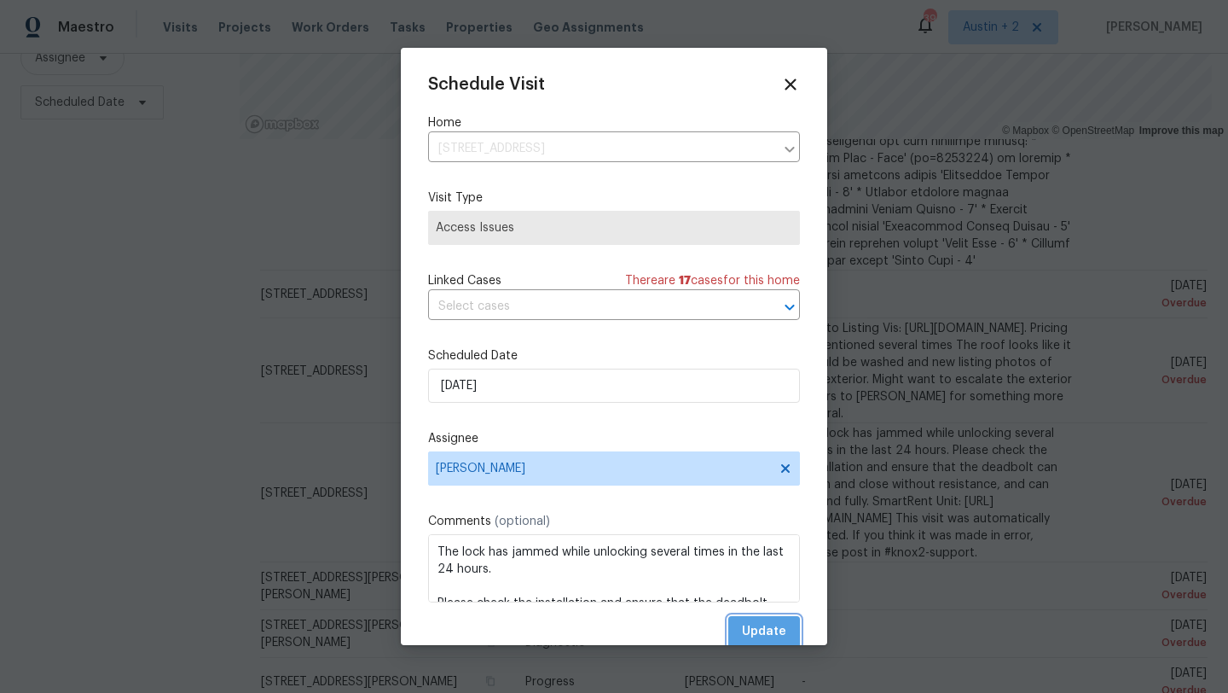
click at [764, 641] on span "Update" at bounding box center [764, 631] width 44 height 21
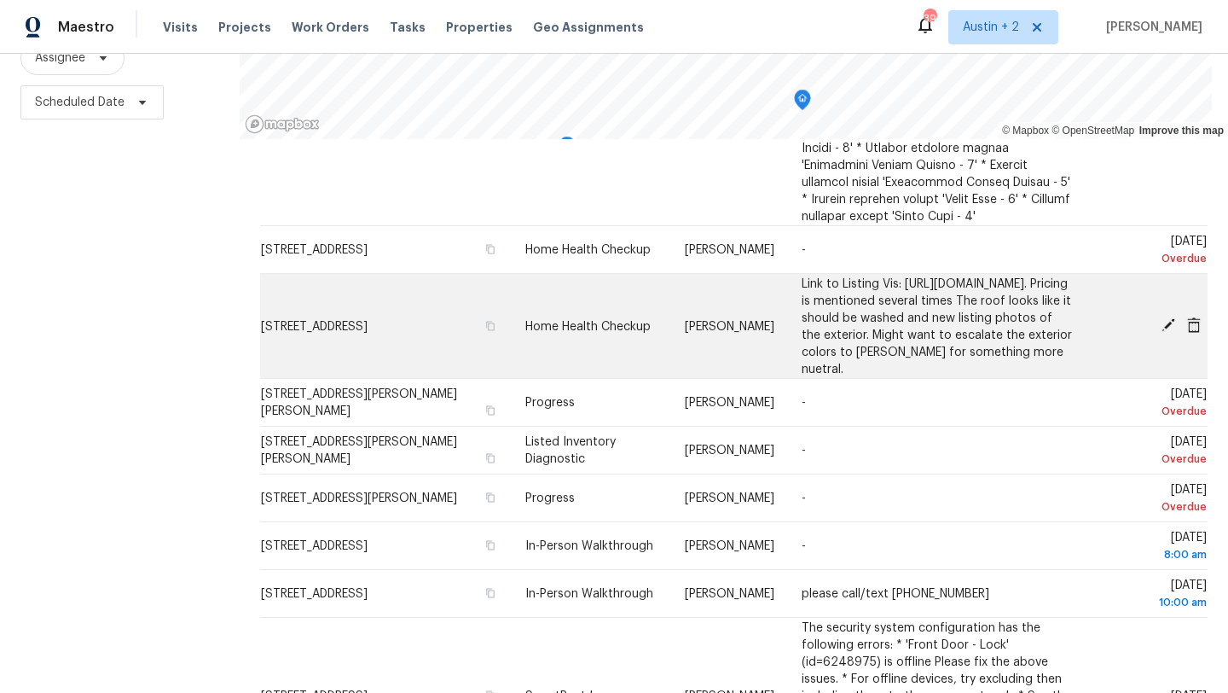
scroll to position [2231, 0]
